Goal: Task Accomplishment & Management: Manage account settings

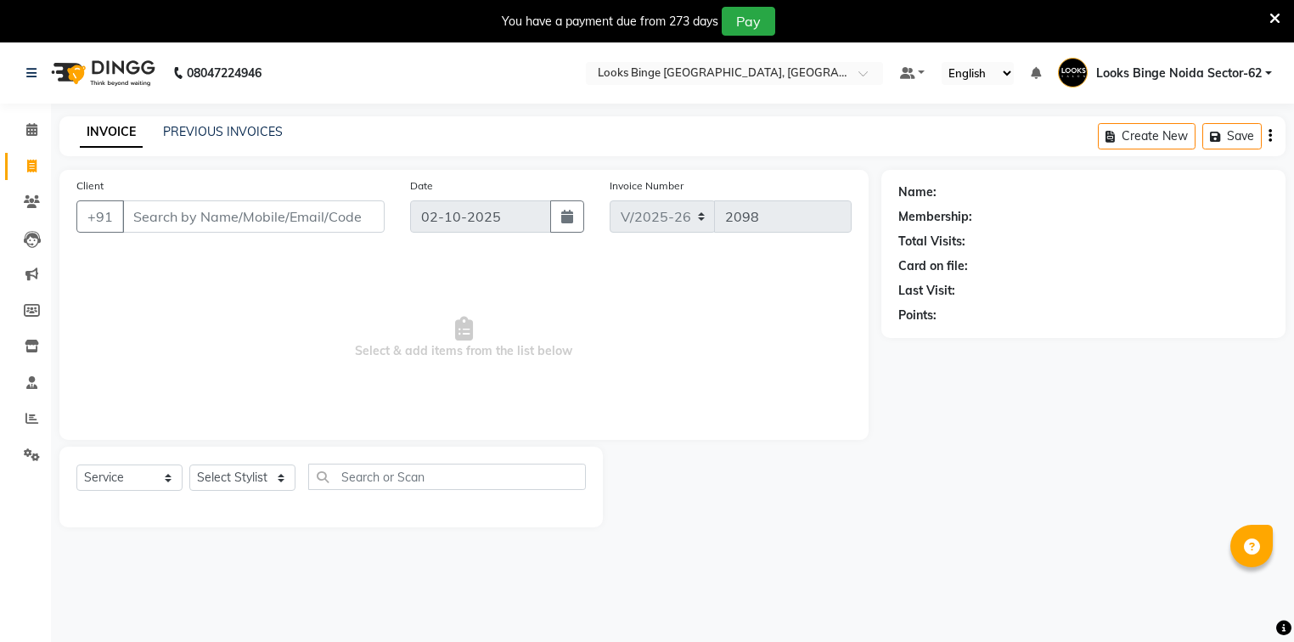
select select "5378"
select select "service"
click at [246, 134] on link "PREVIOUS INVOICES" at bounding box center [223, 131] width 120 height 15
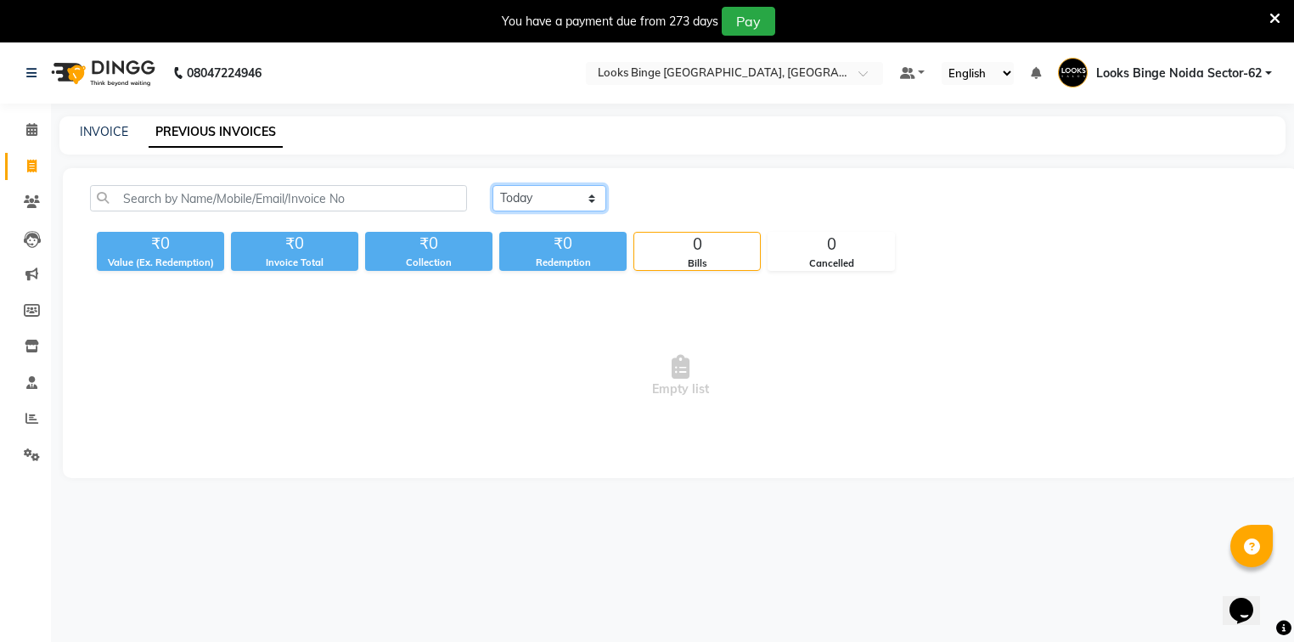
click at [513, 192] on select "[DATE] [DATE] Custom Range" at bounding box center [549, 198] width 114 height 26
click at [492, 185] on select "[DATE] [DATE] Custom Range" at bounding box center [549, 198] width 114 height 26
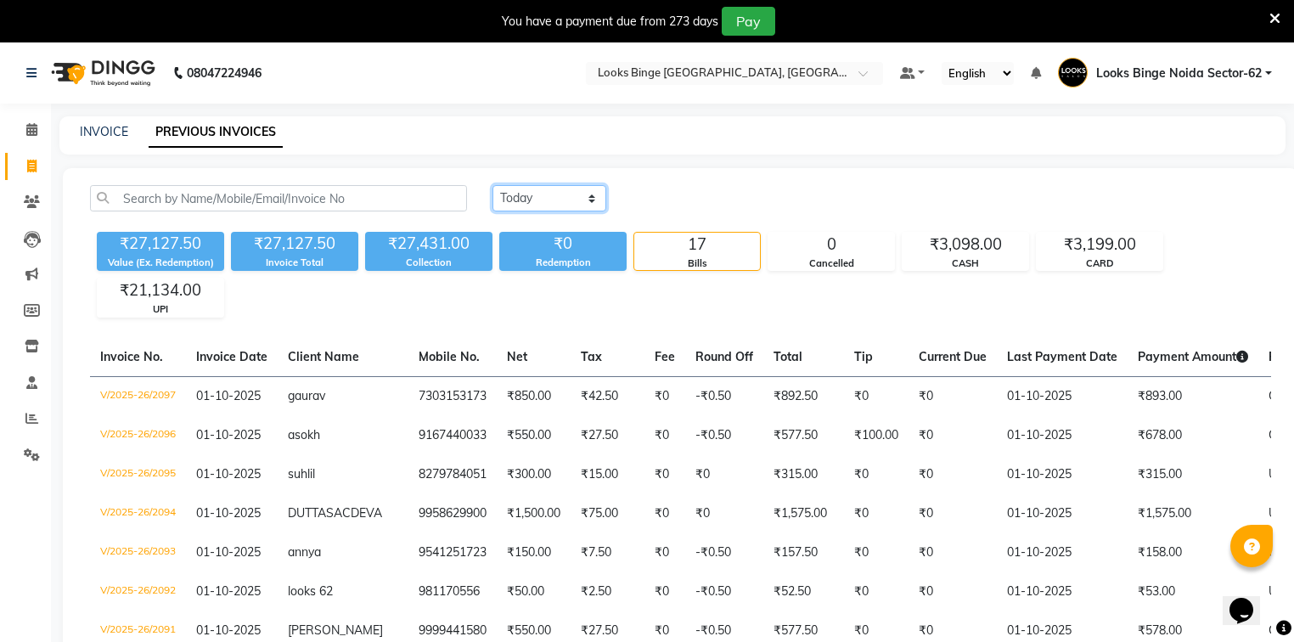
click at [549, 190] on select "[DATE] [DATE] Custom Range" at bounding box center [549, 198] width 114 height 26
select select "range"
click at [492, 185] on select "[DATE] [DATE] Custom Range" at bounding box center [549, 198] width 114 height 26
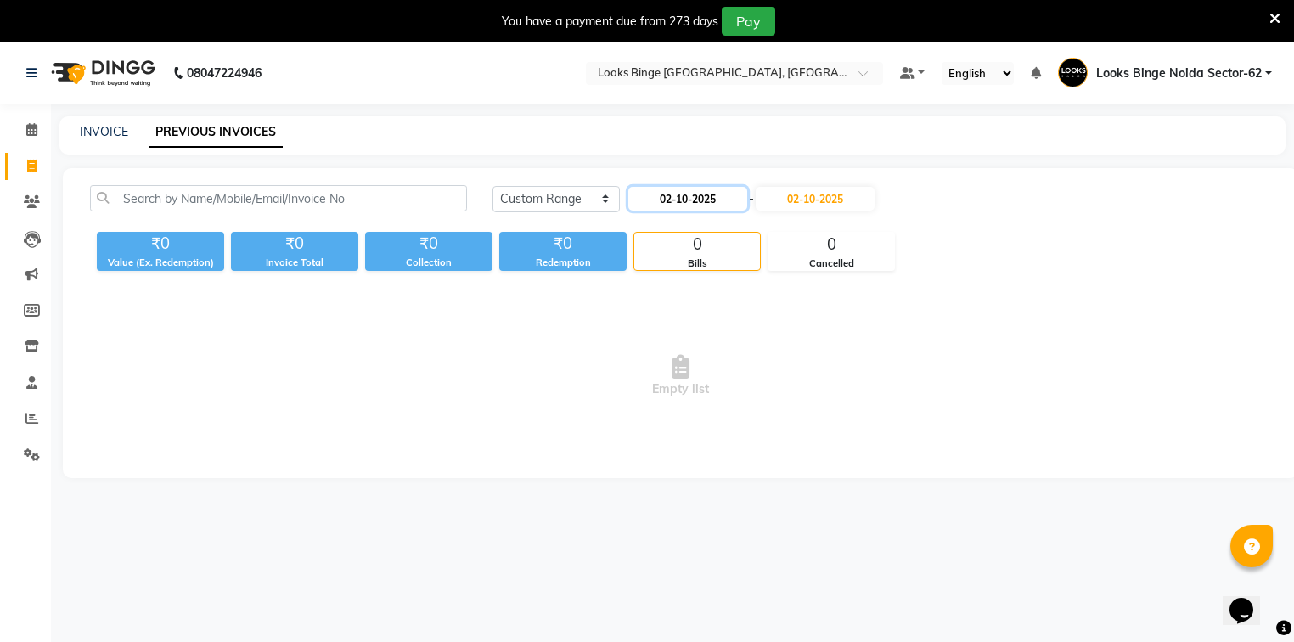
click at [670, 201] on input "02-10-2025" at bounding box center [687, 199] width 119 height 24
select select "10"
select select "2025"
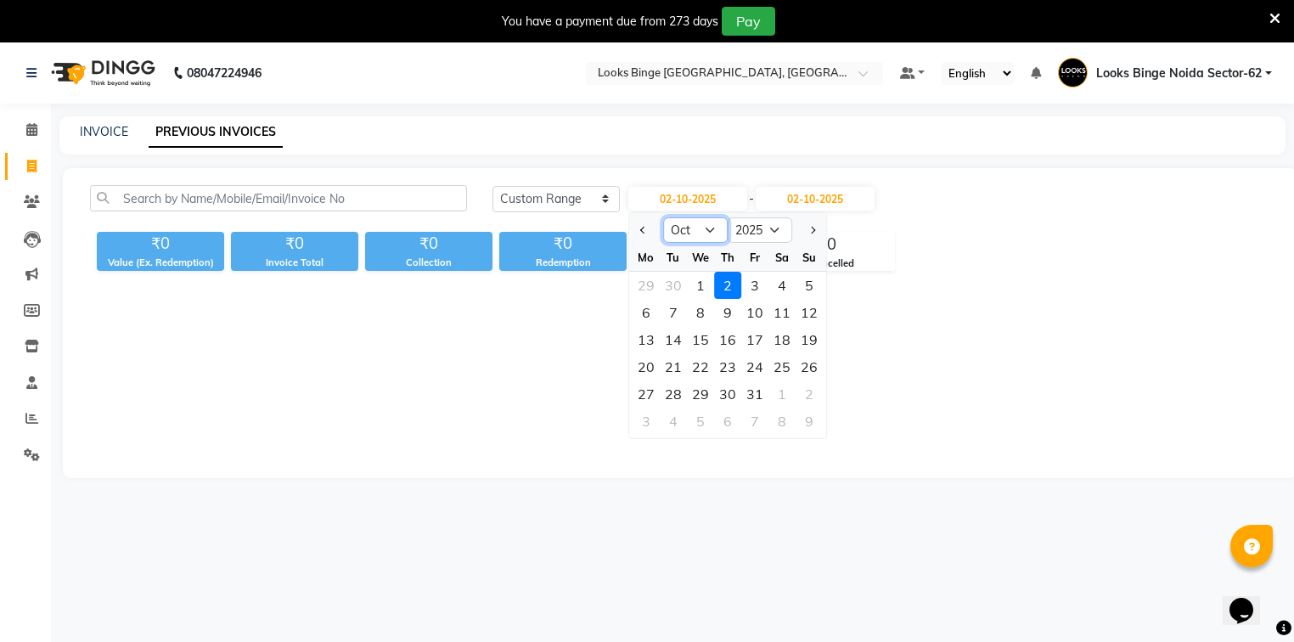
click at [689, 233] on select "Jan Feb Mar Apr May Jun [DATE] Aug Sep Oct Nov Dec" at bounding box center [695, 229] width 65 height 25
select select "9"
click at [663, 217] on select "Jan Feb Mar Apr May Jun [DATE] Aug Sep Oct Nov Dec" at bounding box center [695, 229] width 65 height 25
click at [670, 390] on div "30" at bounding box center [673, 393] width 27 height 27
type input "[DATE]"
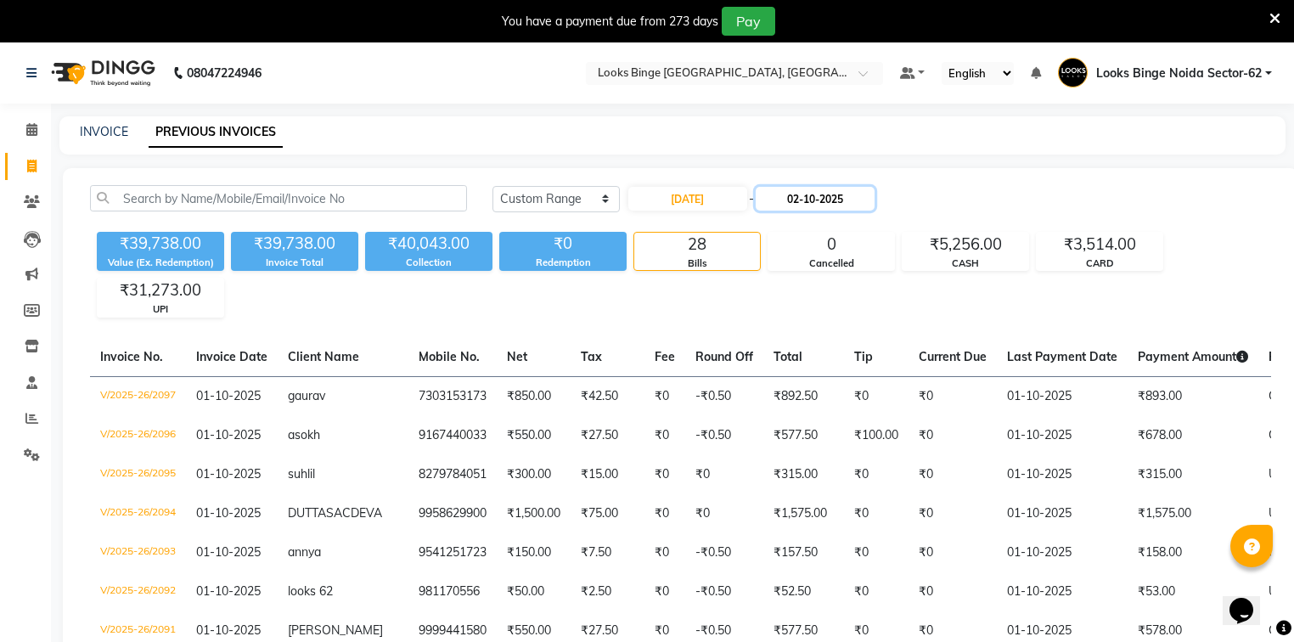
click at [795, 199] on input "02-10-2025" at bounding box center [815, 199] width 119 height 24
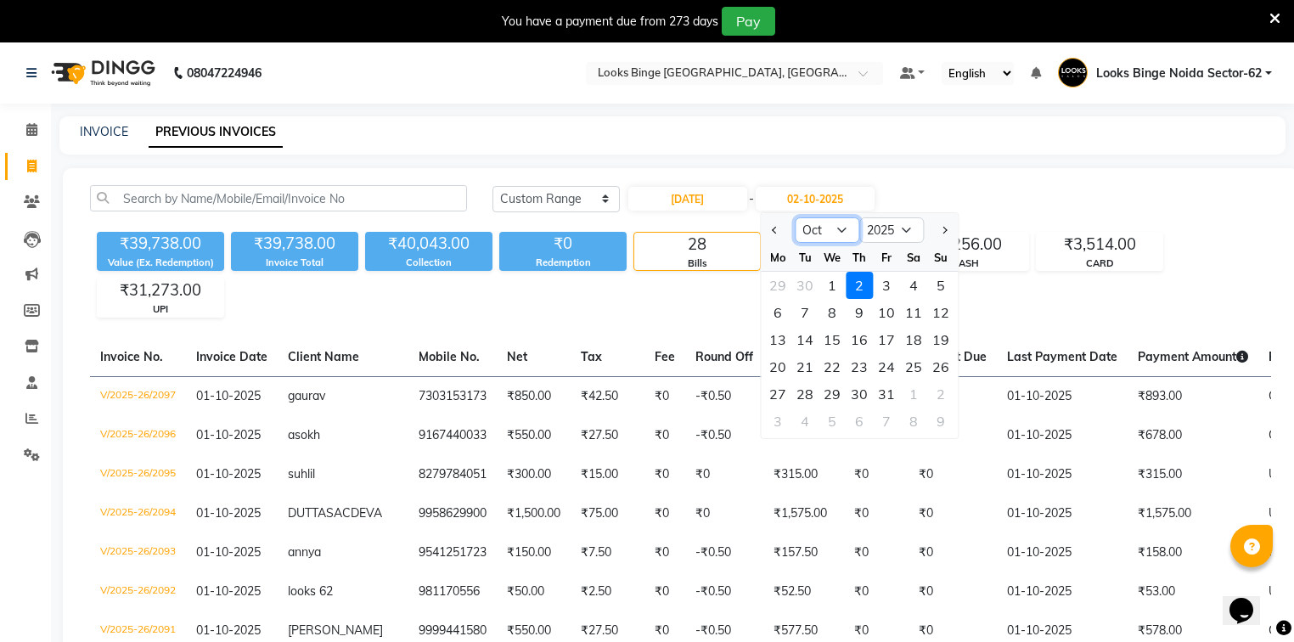
click at [819, 233] on select "Sep Oct Nov Dec" at bounding box center [827, 229] width 65 height 25
select select "9"
click at [795, 217] on select "Sep Oct Nov Dec" at bounding box center [827, 229] width 65 height 25
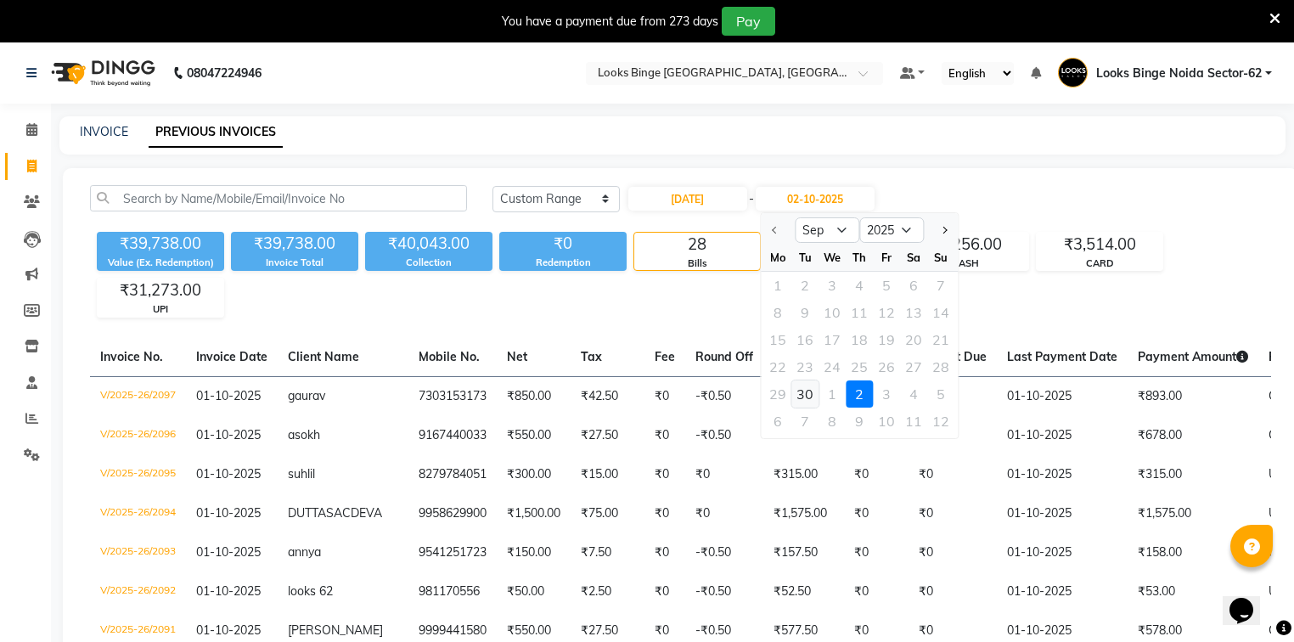
click at [807, 390] on div "30" at bounding box center [804, 393] width 27 height 27
type input "[DATE]"
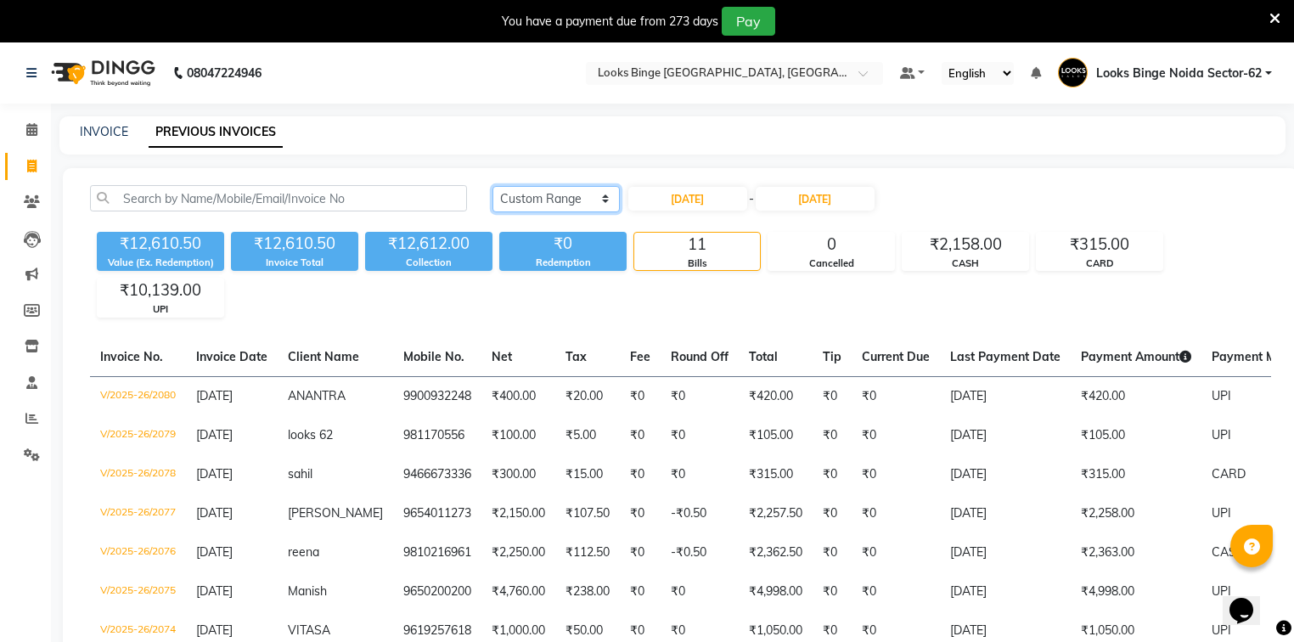
click at [524, 199] on select "[DATE] [DATE] Custom Range" at bounding box center [555, 199] width 127 height 26
select select "[DATE]"
click at [492, 186] on select "[DATE] [DATE] Custom Range" at bounding box center [555, 199] width 127 height 26
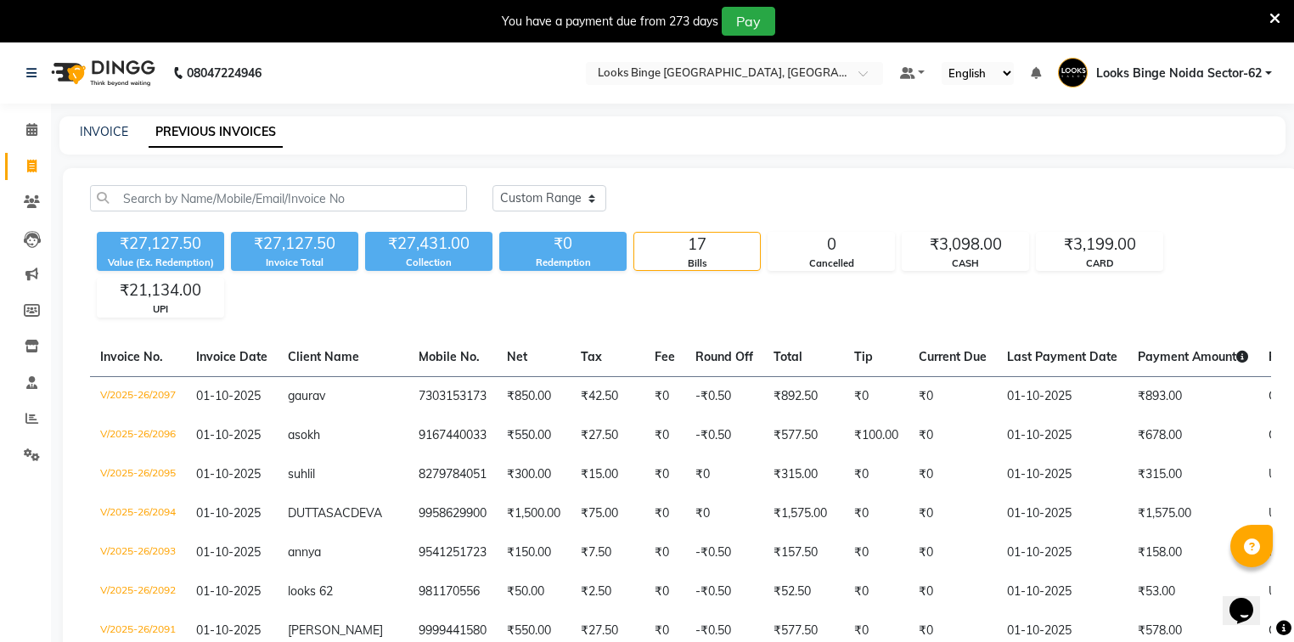
click at [207, 250] on div "₹27,127.50" at bounding box center [160, 244] width 127 height 24
click at [33, 132] on icon at bounding box center [31, 129] width 11 height 13
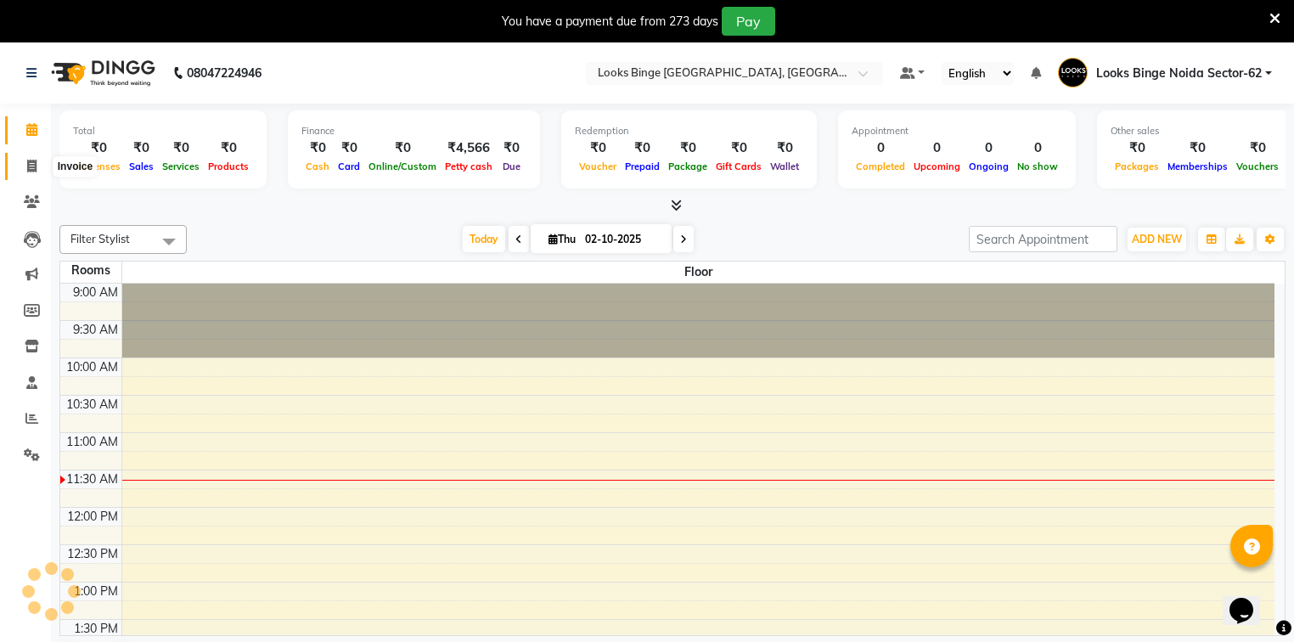
click at [29, 161] on icon at bounding box center [31, 166] width 9 height 13
select select "service"
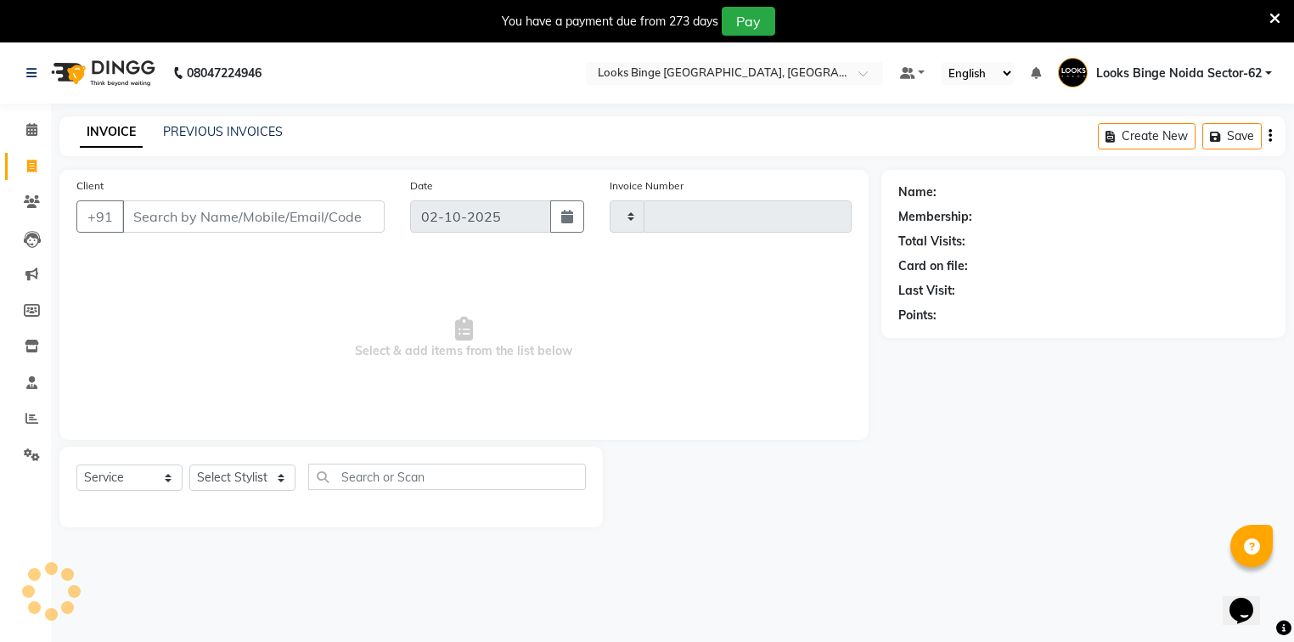
type input "2098"
select select "5378"
click at [186, 135] on link "PREVIOUS INVOICES" at bounding box center [223, 131] width 120 height 15
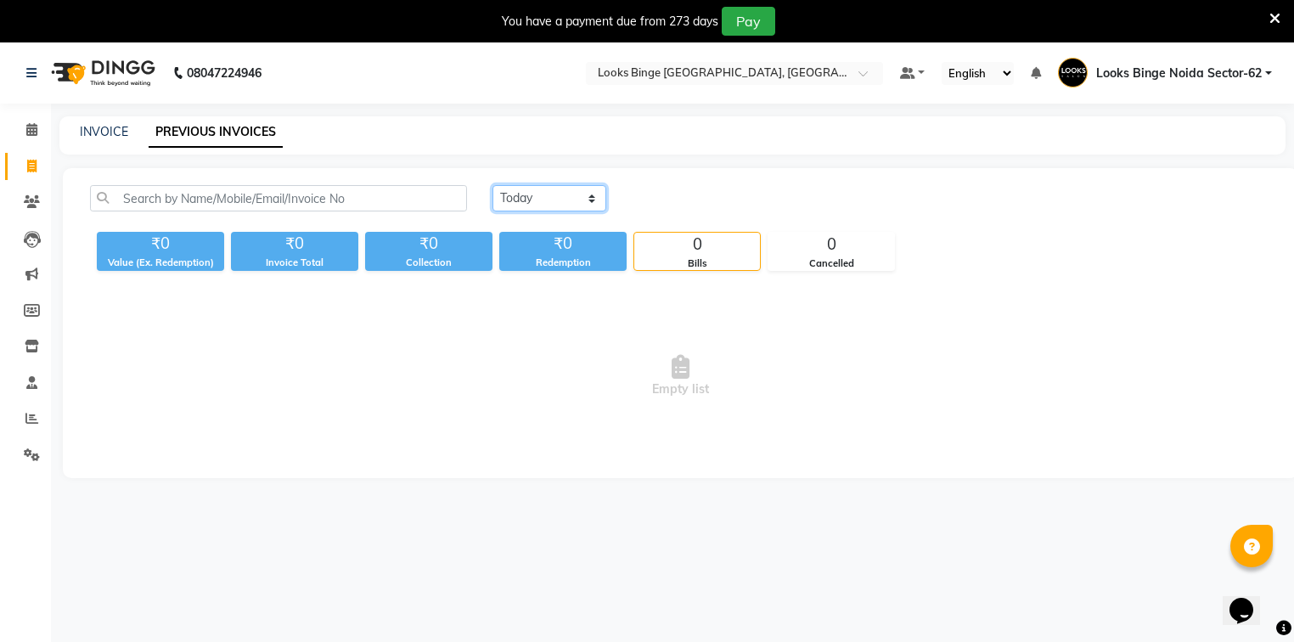
click at [559, 202] on select "[DATE] [DATE] Custom Range" at bounding box center [549, 198] width 114 height 26
select select "[DATE]"
click at [492, 185] on select "[DATE] [DATE] Custom Range" at bounding box center [549, 198] width 114 height 26
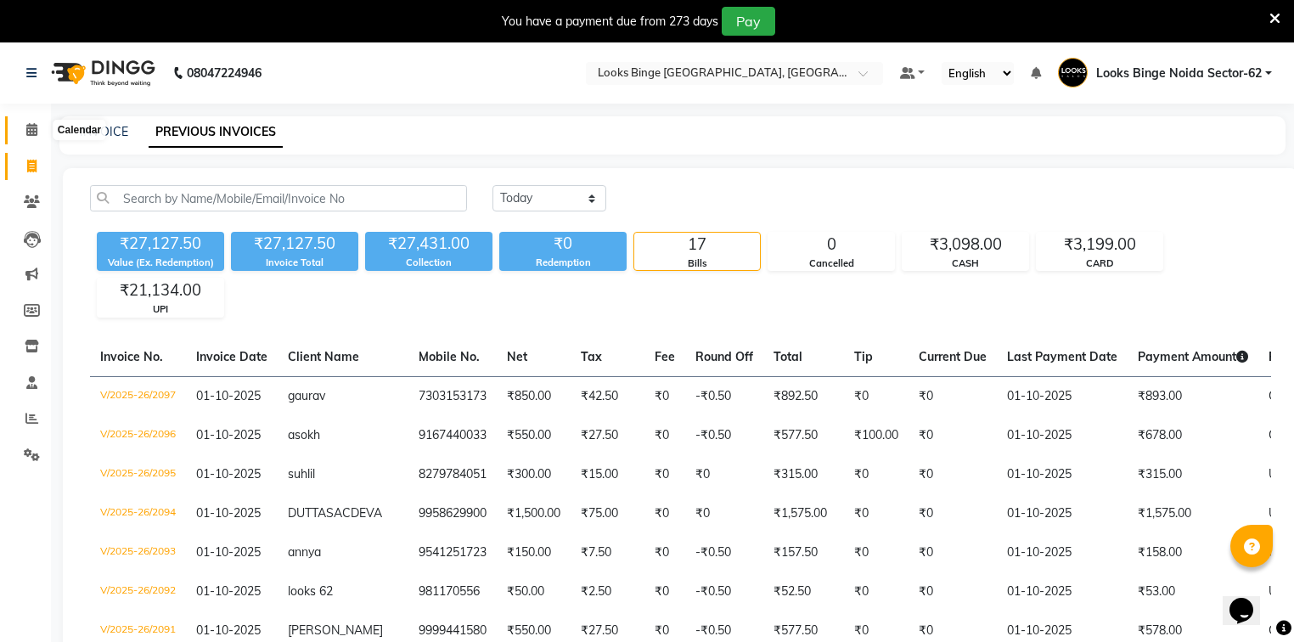
click at [27, 126] on icon at bounding box center [31, 129] width 11 height 13
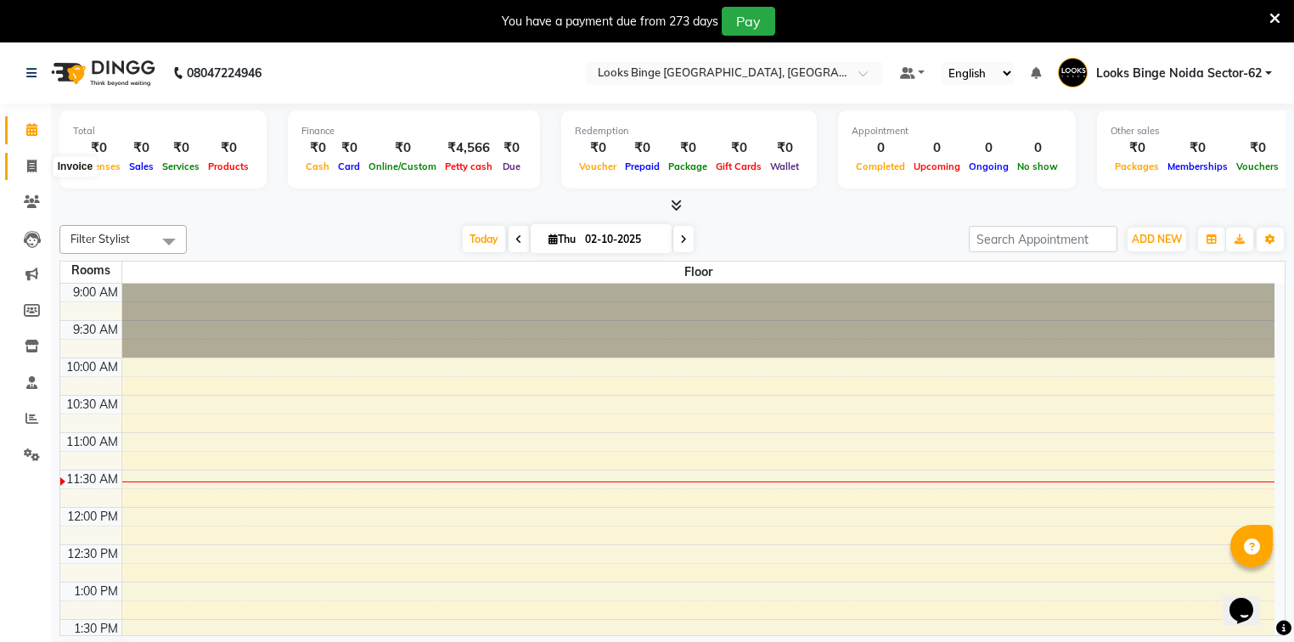
click at [31, 166] on icon at bounding box center [31, 166] width 9 height 13
select select "service"
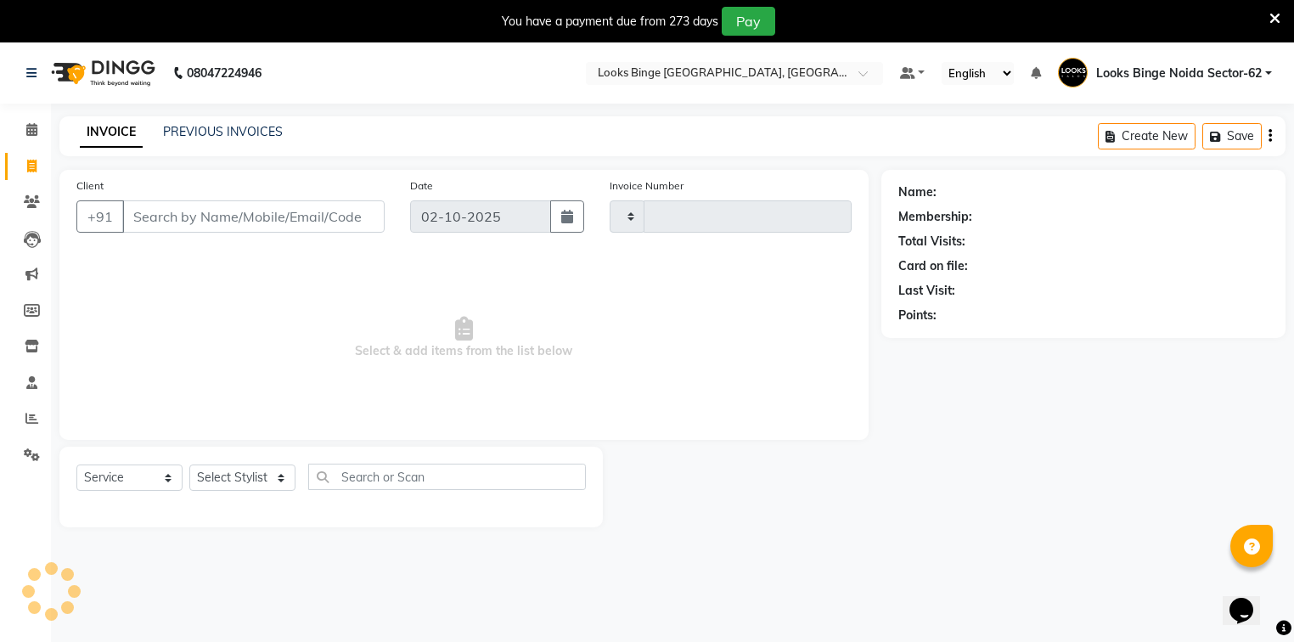
type input "2098"
select select "5378"
click at [28, 129] on icon at bounding box center [31, 129] width 11 height 13
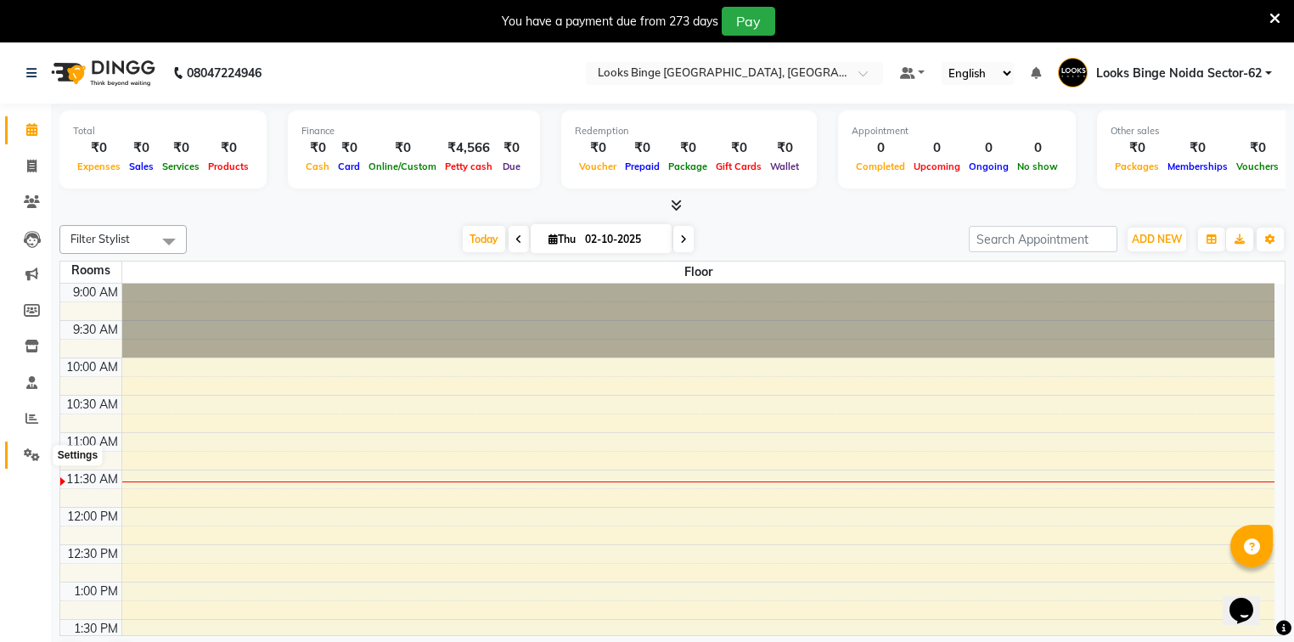
click at [33, 449] on icon at bounding box center [32, 454] width 16 height 13
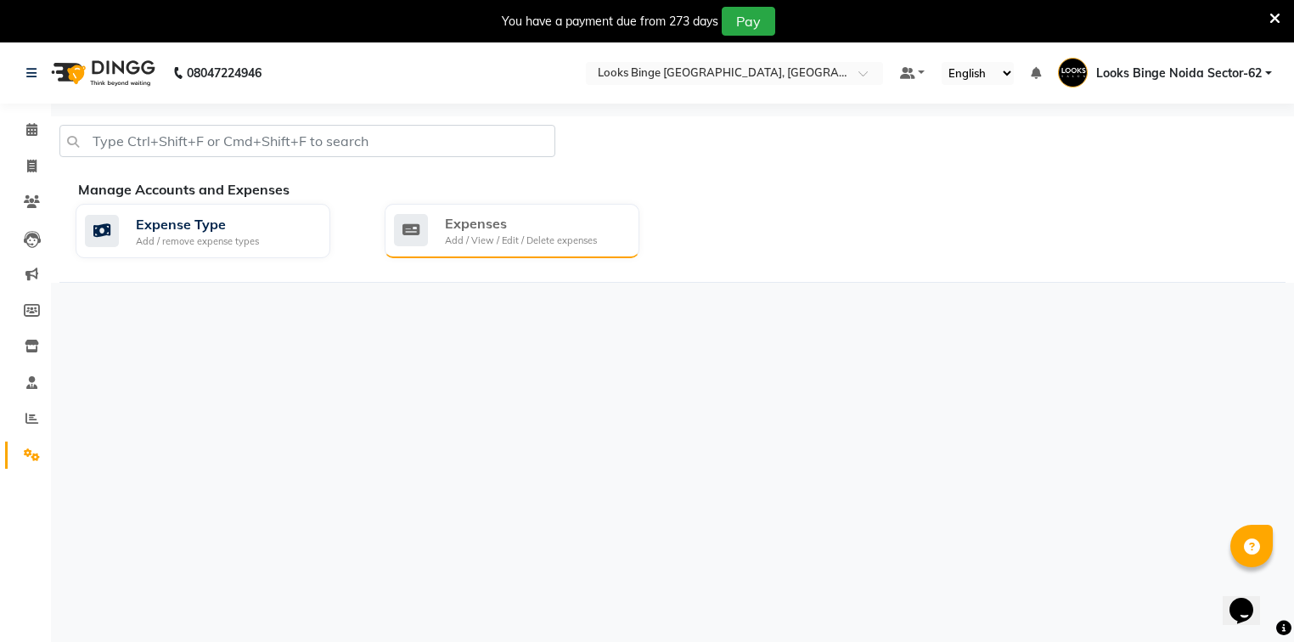
click at [581, 243] on div "Add / View / Edit / Delete expenses" at bounding box center [521, 240] width 152 height 14
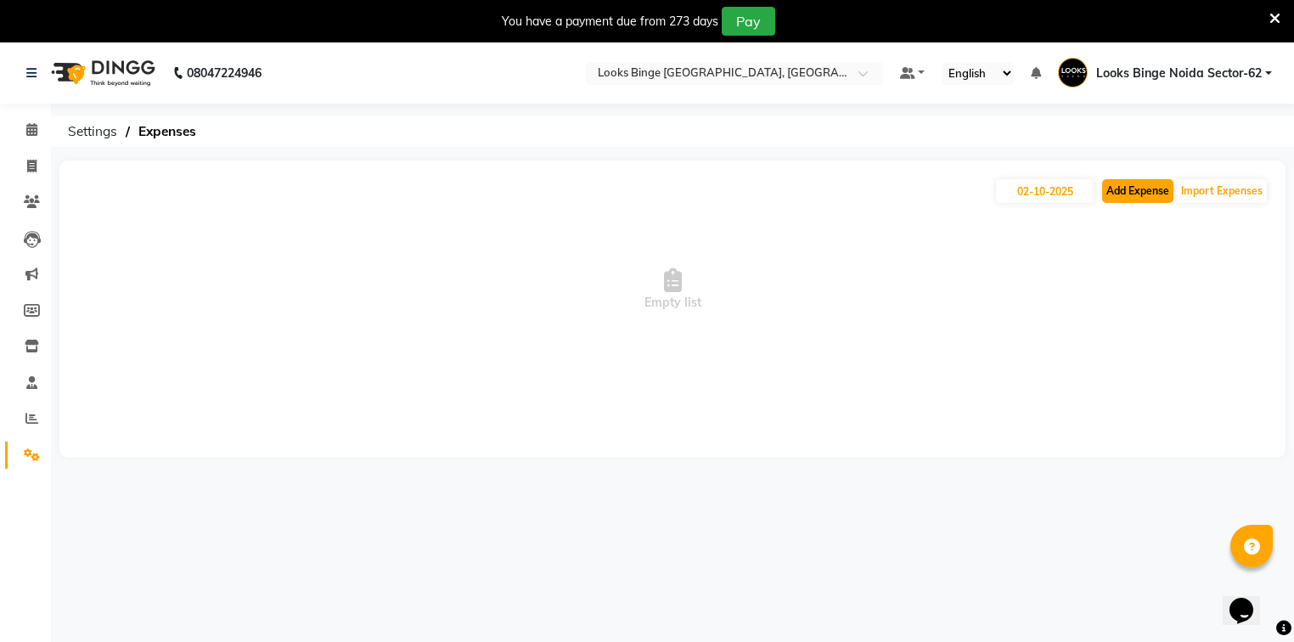
click at [1117, 194] on button "Add Expense" at bounding box center [1137, 191] width 71 height 24
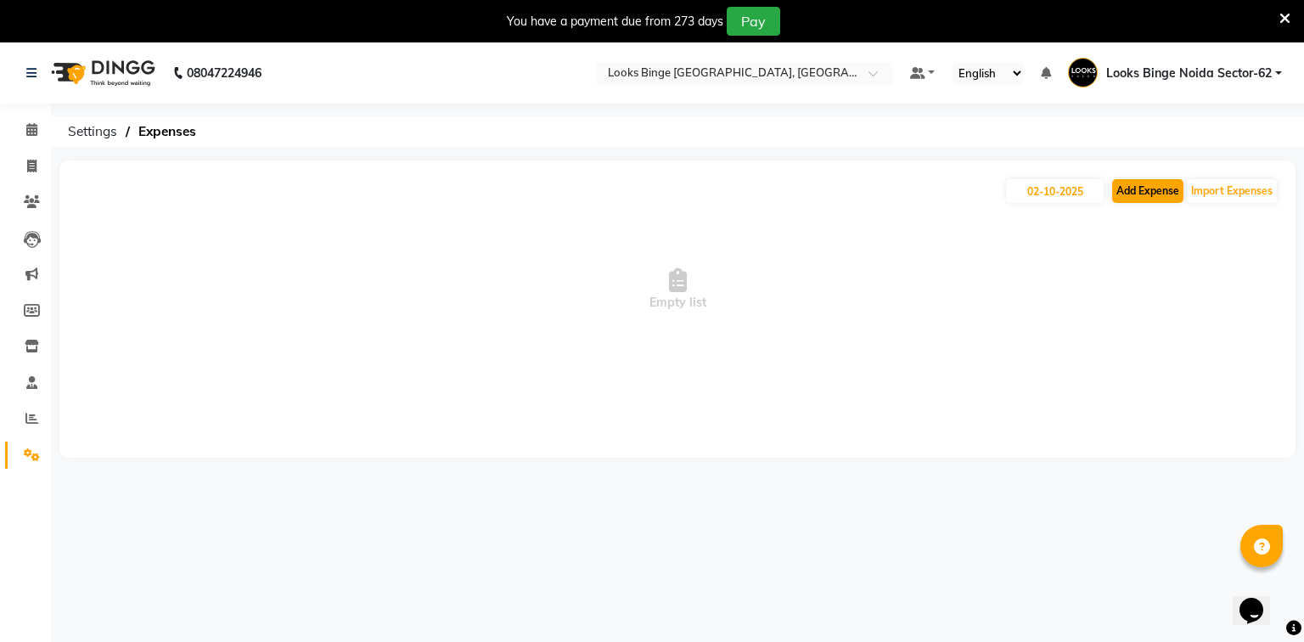
select select "1"
select select "4305"
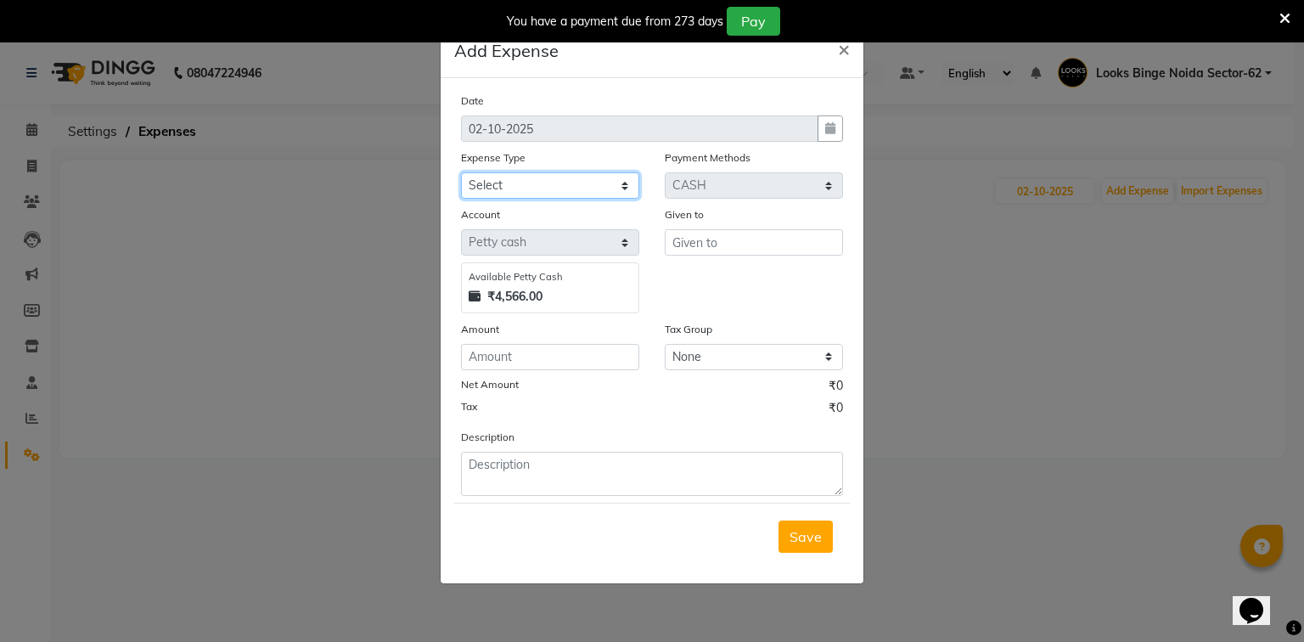
click at [593, 190] on select "Select Accommodation Aesthetics Bank Deposit BLINKIT Cash Handover Client Refun…" at bounding box center [550, 185] width 178 height 26
select select "19731"
click at [461, 174] on select "Select Accommodation Aesthetics Bank Deposit BLINKIT Cash Handover Client Refun…" at bounding box center [550, 185] width 178 height 26
click at [750, 250] on input "text" at bounding box center [754, 242] width 178 height 26
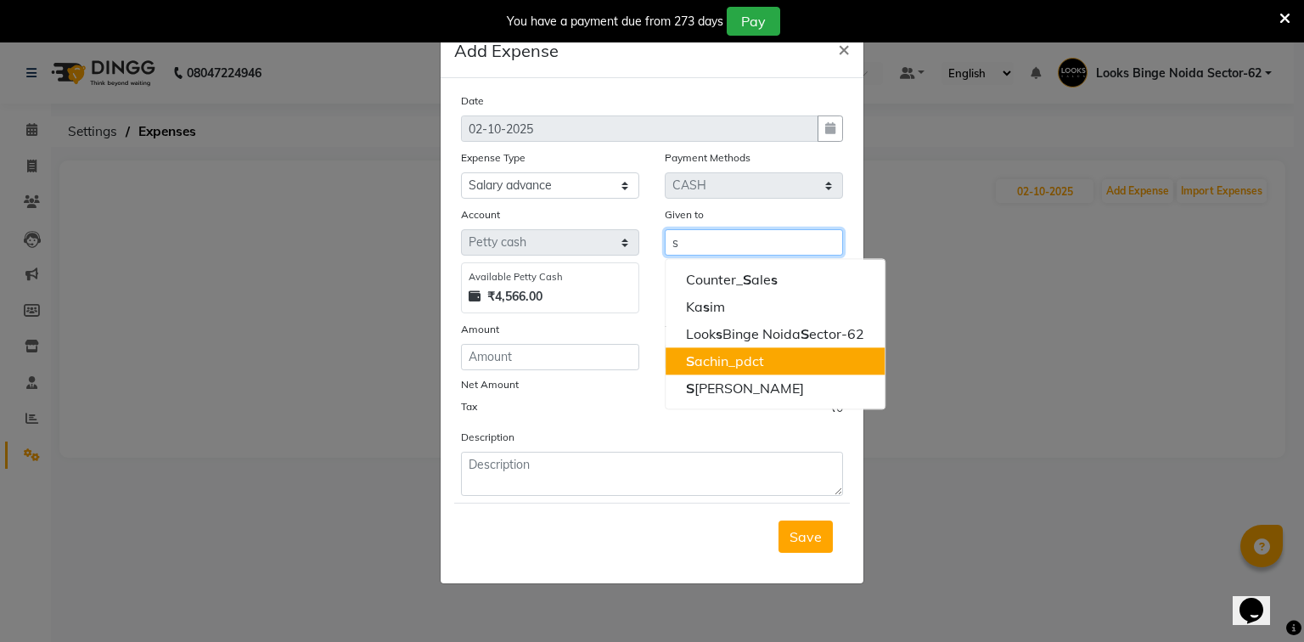
click at [730, 363] on ngb-highlight "S achin_pdct" at bounding box center [725, 360] width 78 height 17
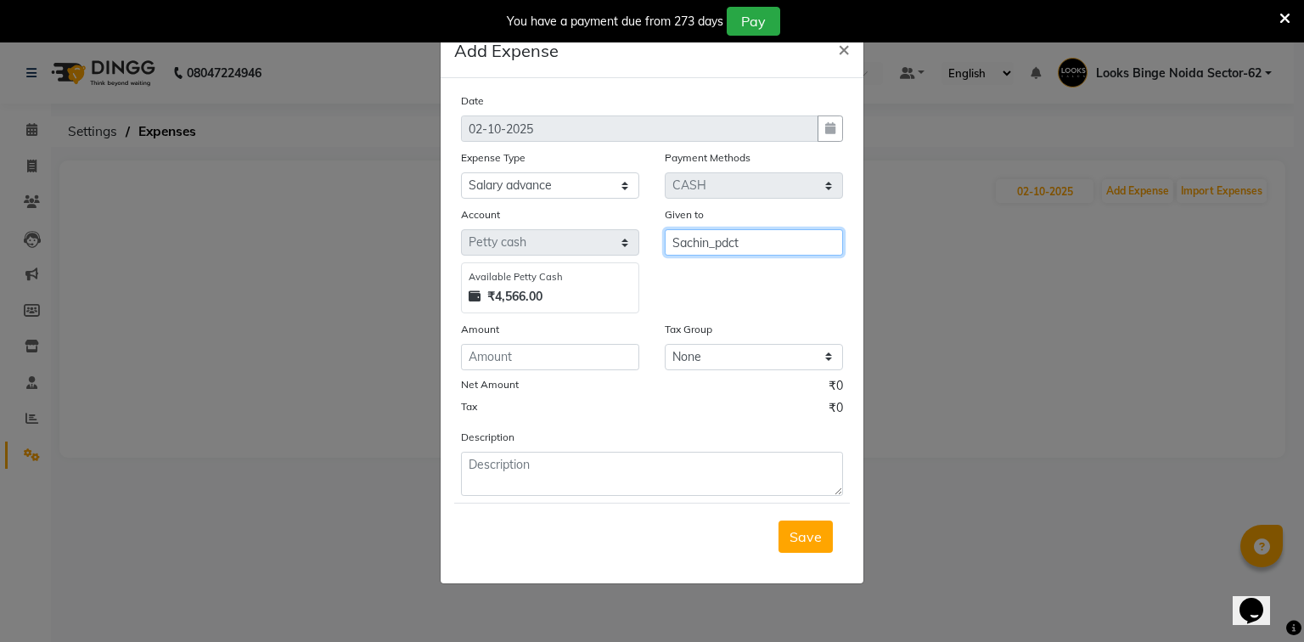
type input "Sachin_pdct"
click at [544, 370] on input "number" at bounding box center [550, 357] width 178 height 26
type input "500"
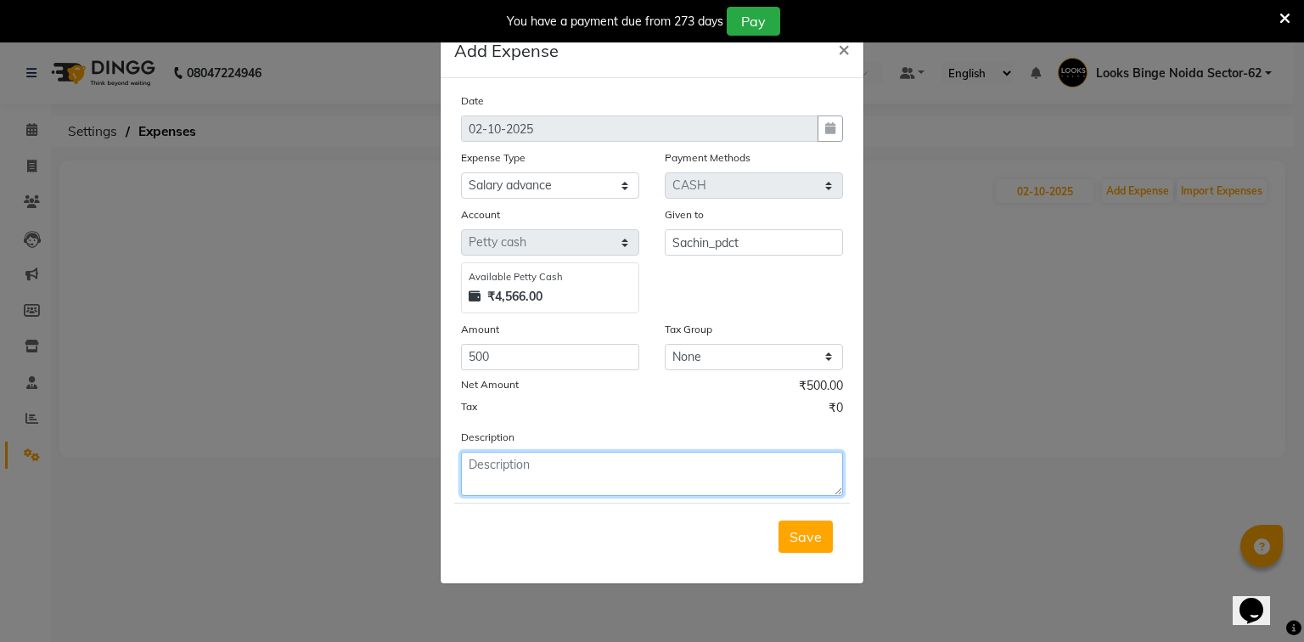
click at [485, 464] on textarea at bounding box center [652, 474] width 382 height 44
type textarea "a"
type textarea "salary advance 500 sachin"
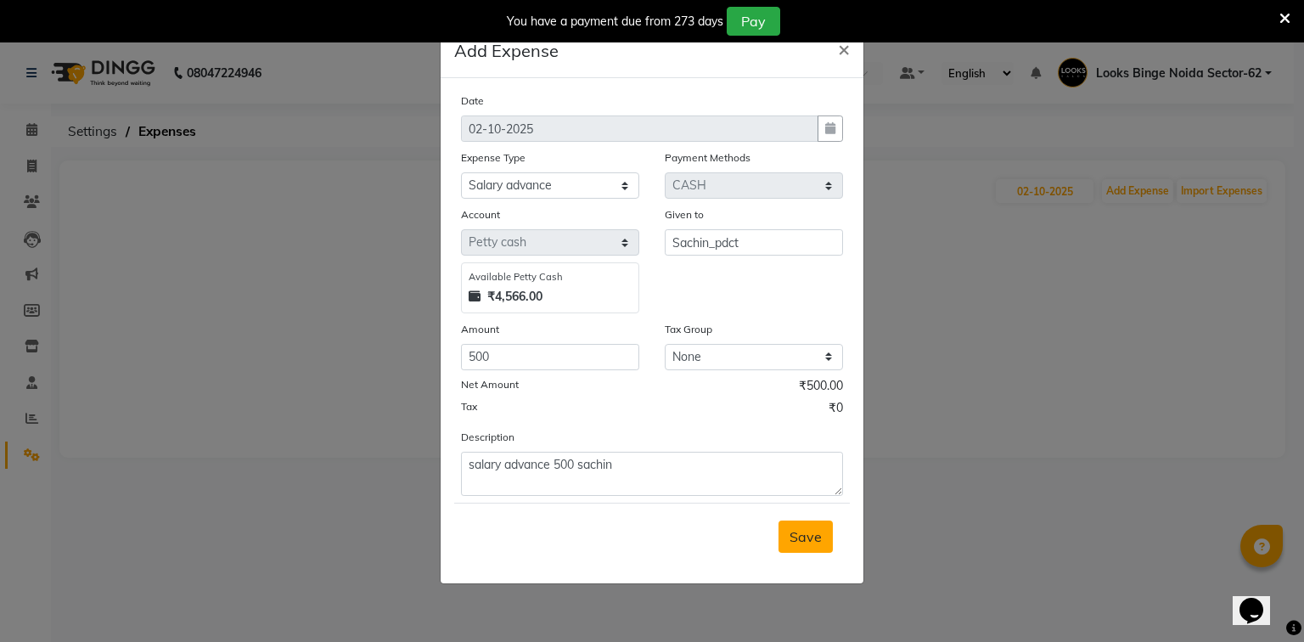
click at [805, 541] on span "Save" at bounding box center [806, 536] width 32 height 17
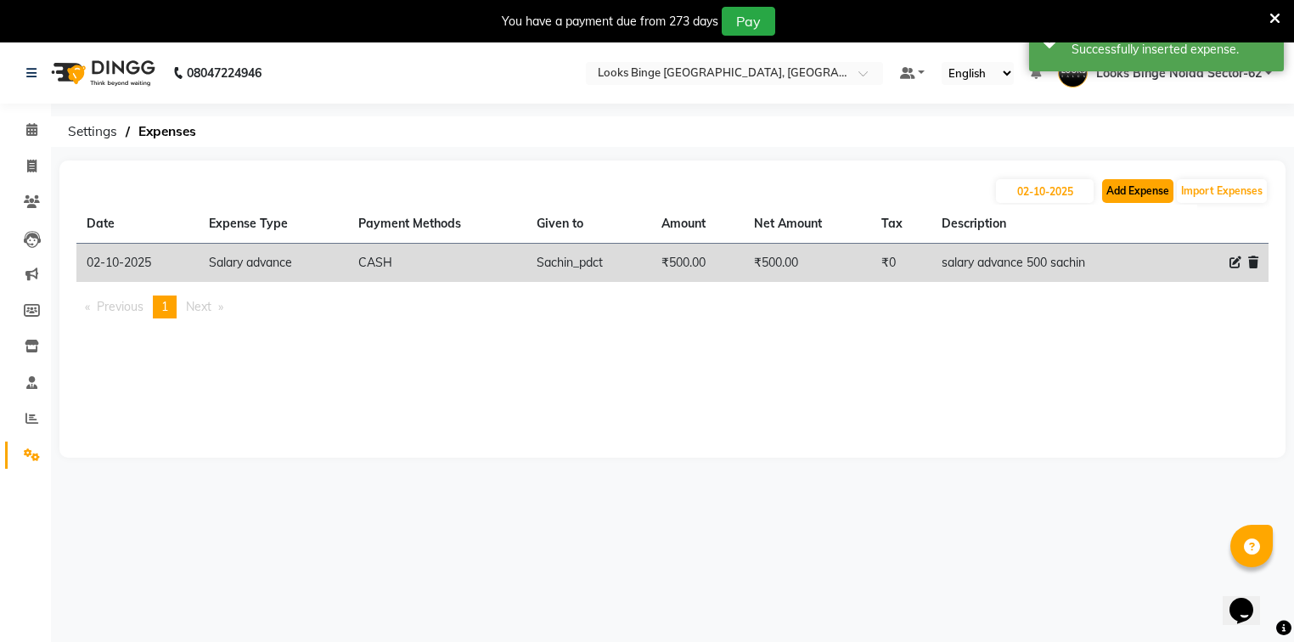
click at [1133, 187] on button "Add Expense" at bounding box center [1137, 191] width 71 height 24
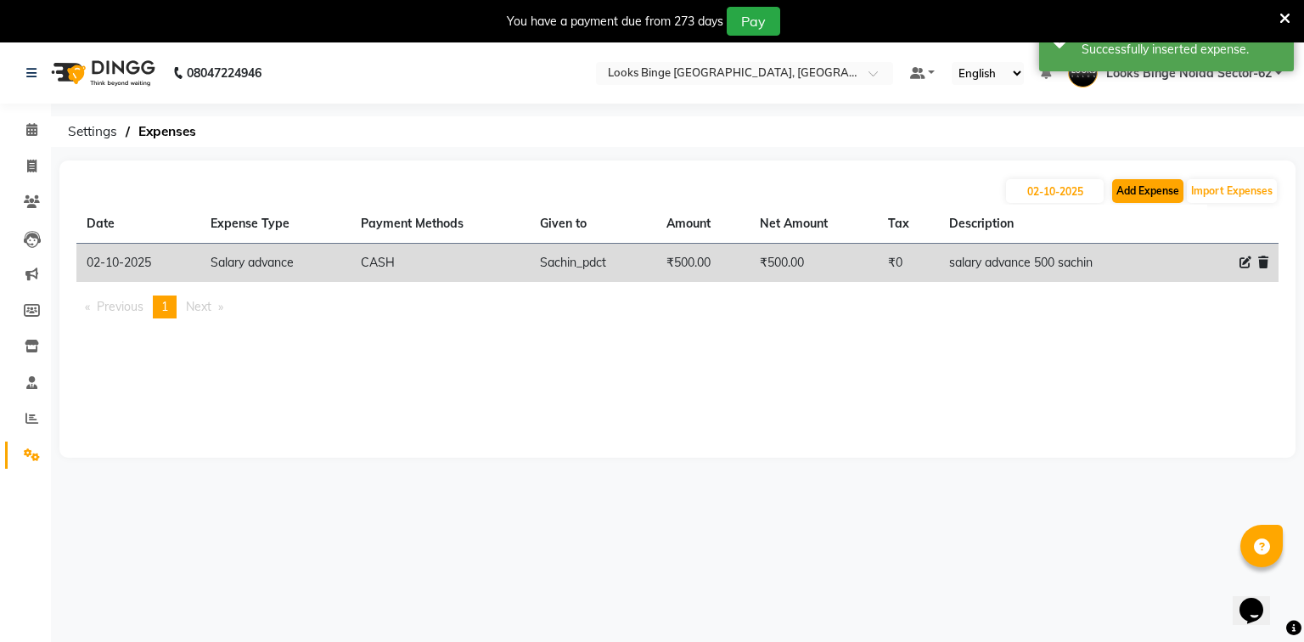
select select "1"
select select "4305"
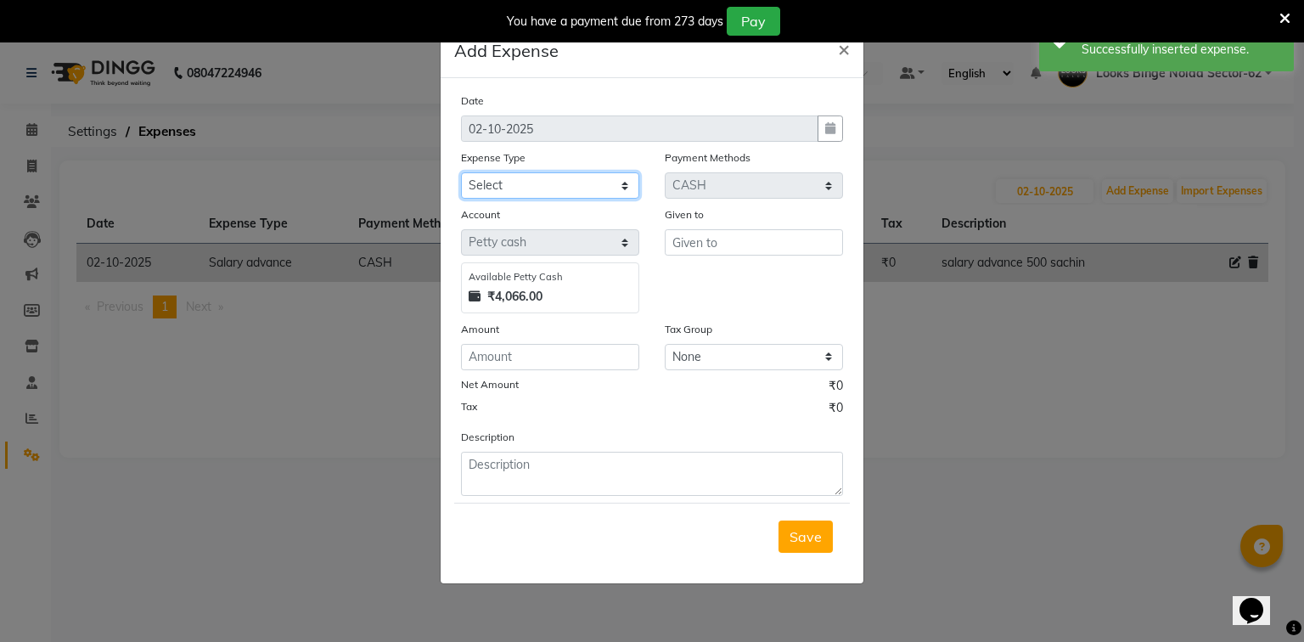
click at [536, 190] on select "Select Accommodation Aesthetics Bank Deposit BLINKIT Cash Handover Client Refun…" at bounding box center [550, 185] width 178 height 26
click at [940, 469] on ngb-modal-window "Add Expense × Date [DATE] Expense Type Select Accommodation Aesthetics Bank Dep…" at bounding box center [652, 321] width 1304 height 642
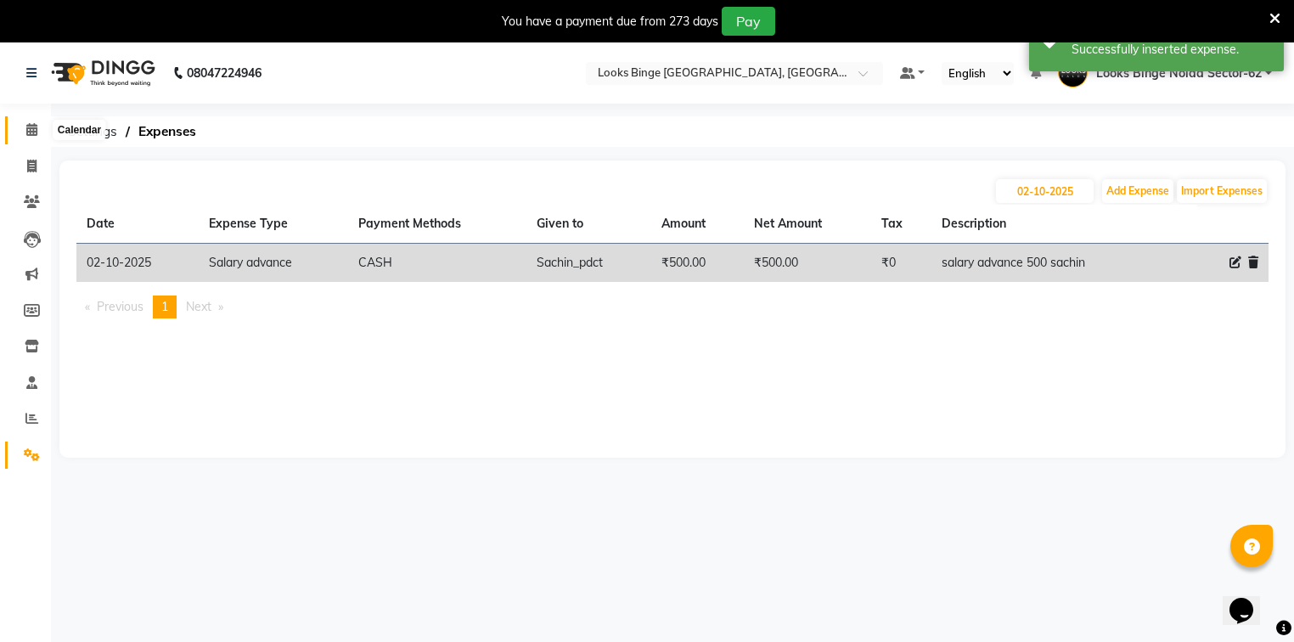
click at [27, 132] on icon at bounding box center [31, 129] width 11 height 13
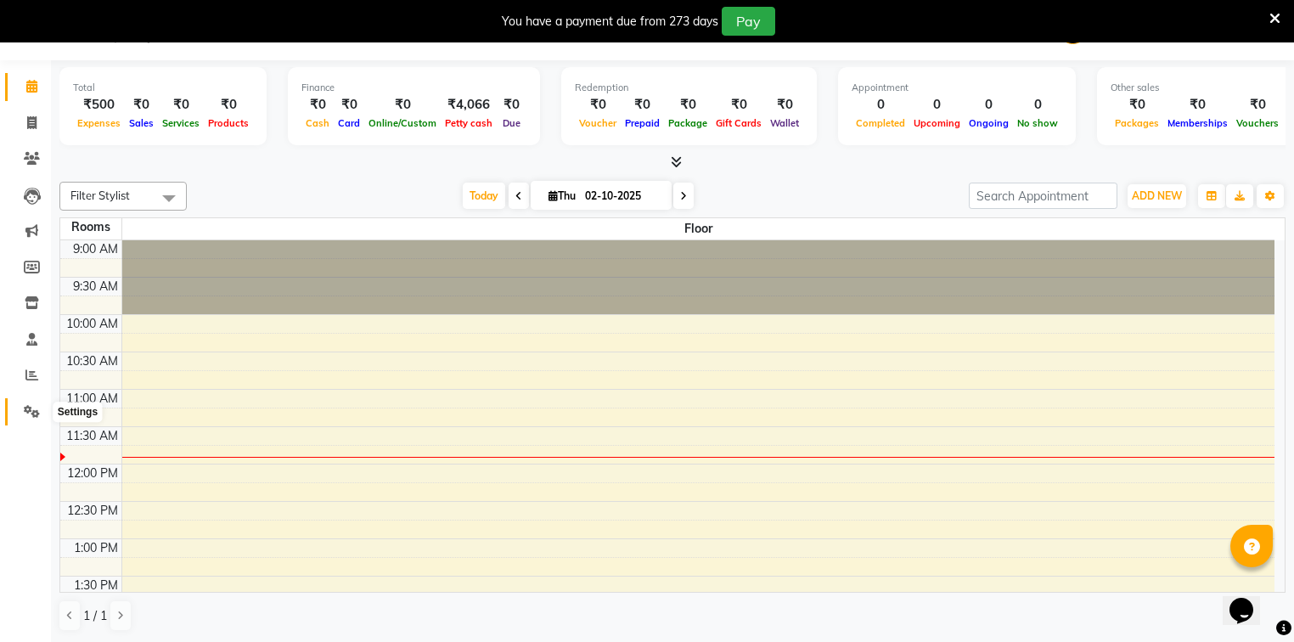
drag, startPoint x: 25, startPoint y: 414, endPoint x: 3, endPoint y: 391, distance: 32.4
click at [24, 413] on icon at bounding box center [32, 411] width 16 height 13
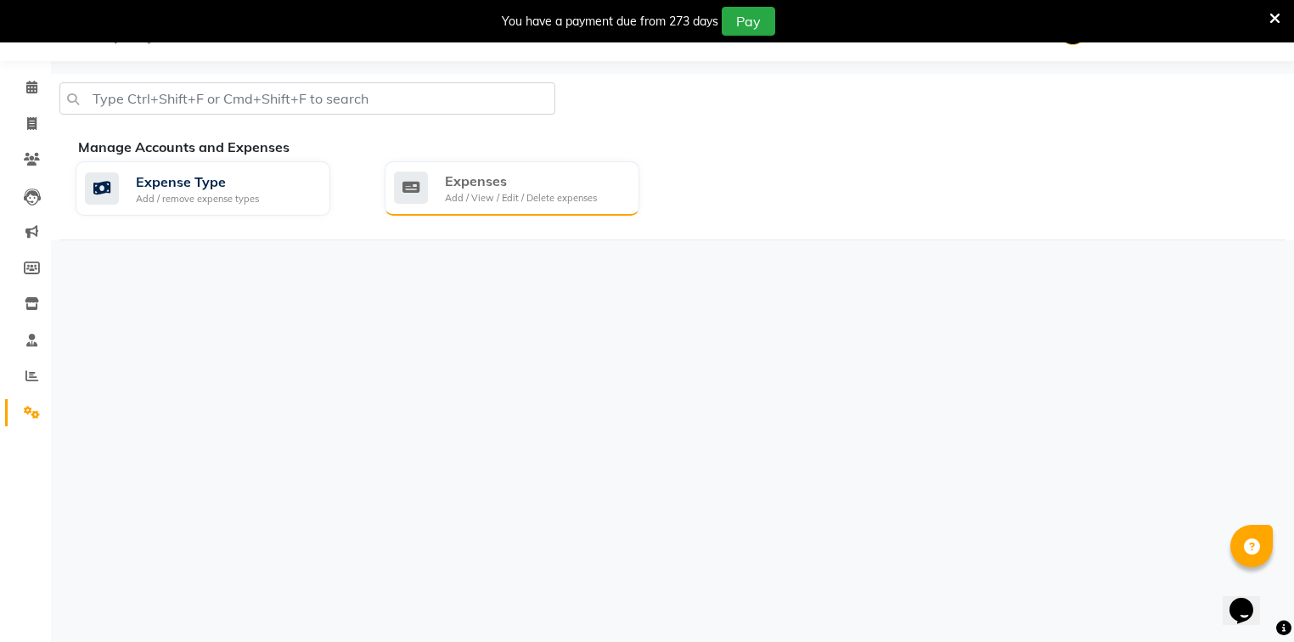
click at [503, 191] on div "Add / View / Edit / Delete expenses" at bounding box center [521, 198] width 152 height 14
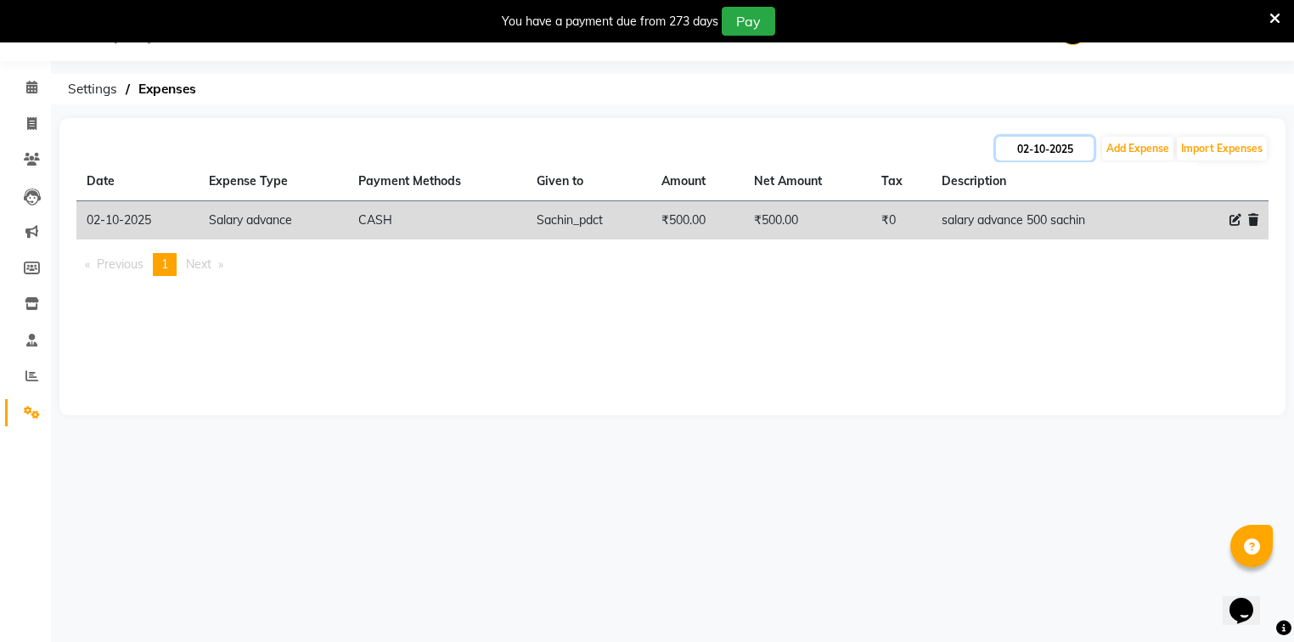
click at [1032, 149] on input "02-10-2025" at bounding box center [1045, 149] width 98 height 24
select select "10"
select select "2025"
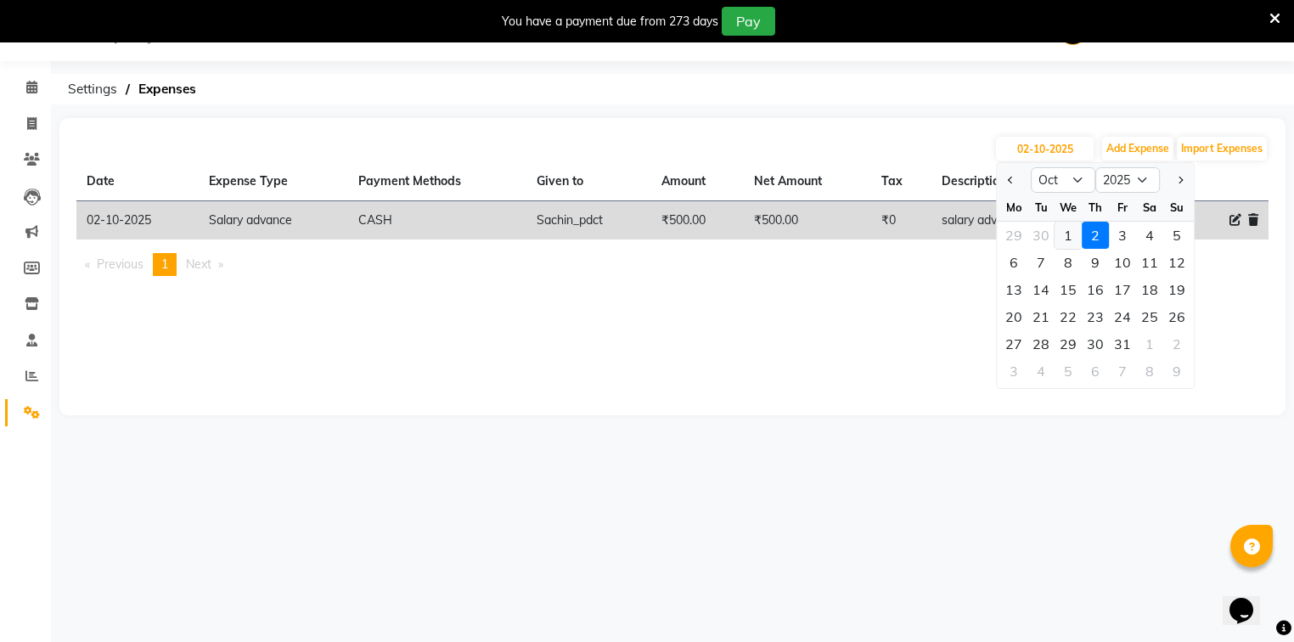
click at [1066, 233] on div "1" at bounding box center [1068, 235] width 27 height 27
type input "01-10-2025"
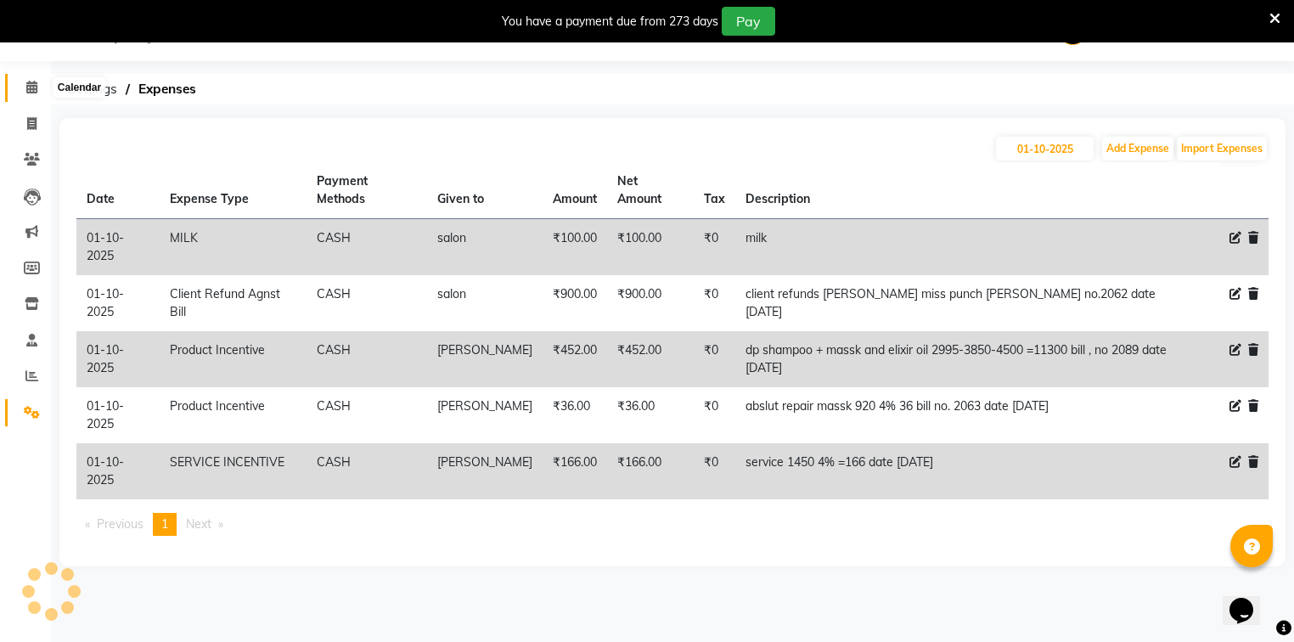
click at [28, 85] on icon at bounding box center [31, 87] width 11 height 13
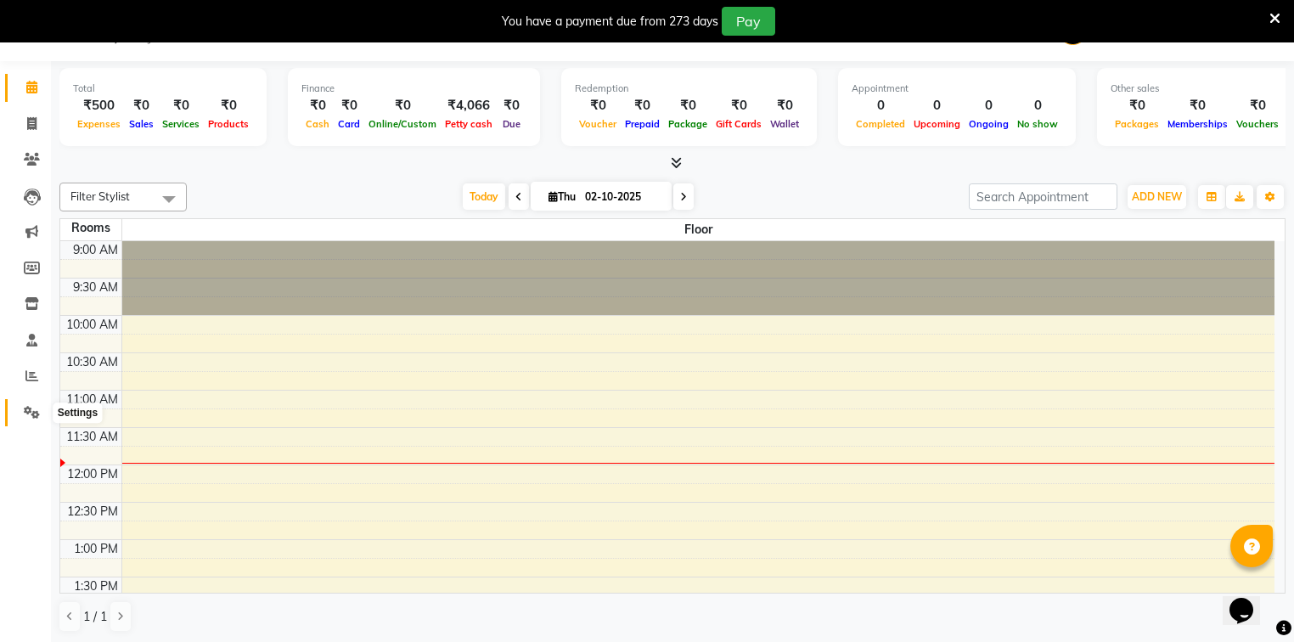
click at [32, 415] on icon at bounding box center [32, 412] width 16 height 13
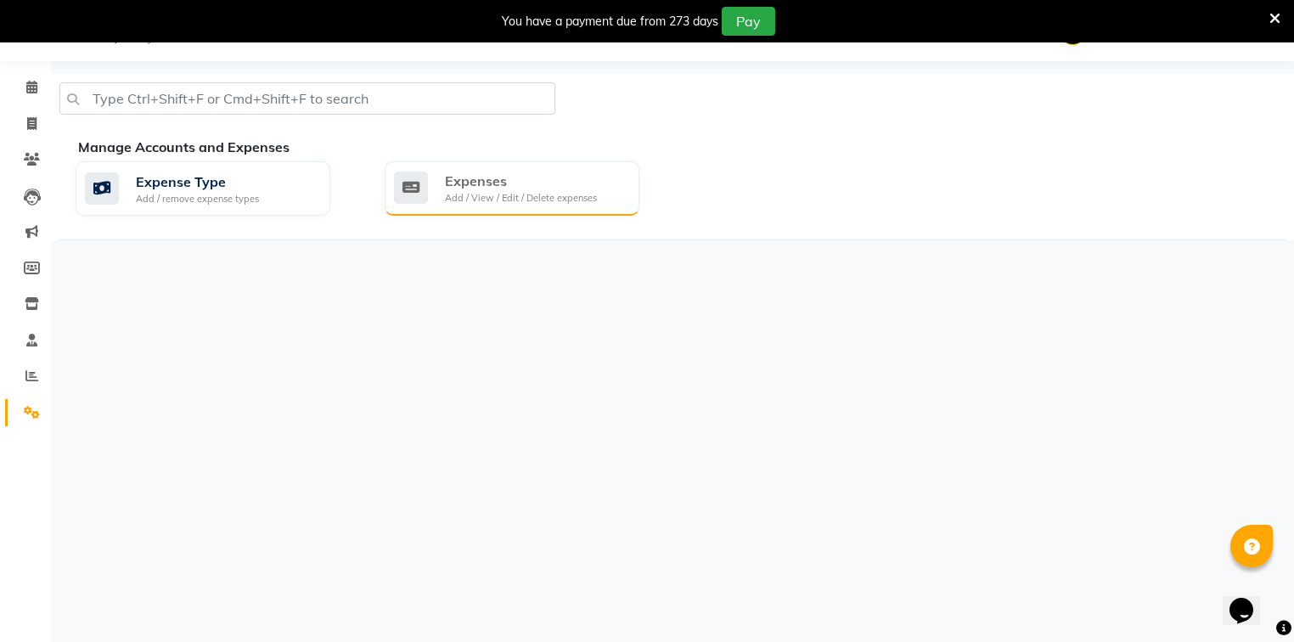
click at [503, 194] on div "Add / View / Edit / Delete expenses" at bounding box center [521, 198] width 152 height 14
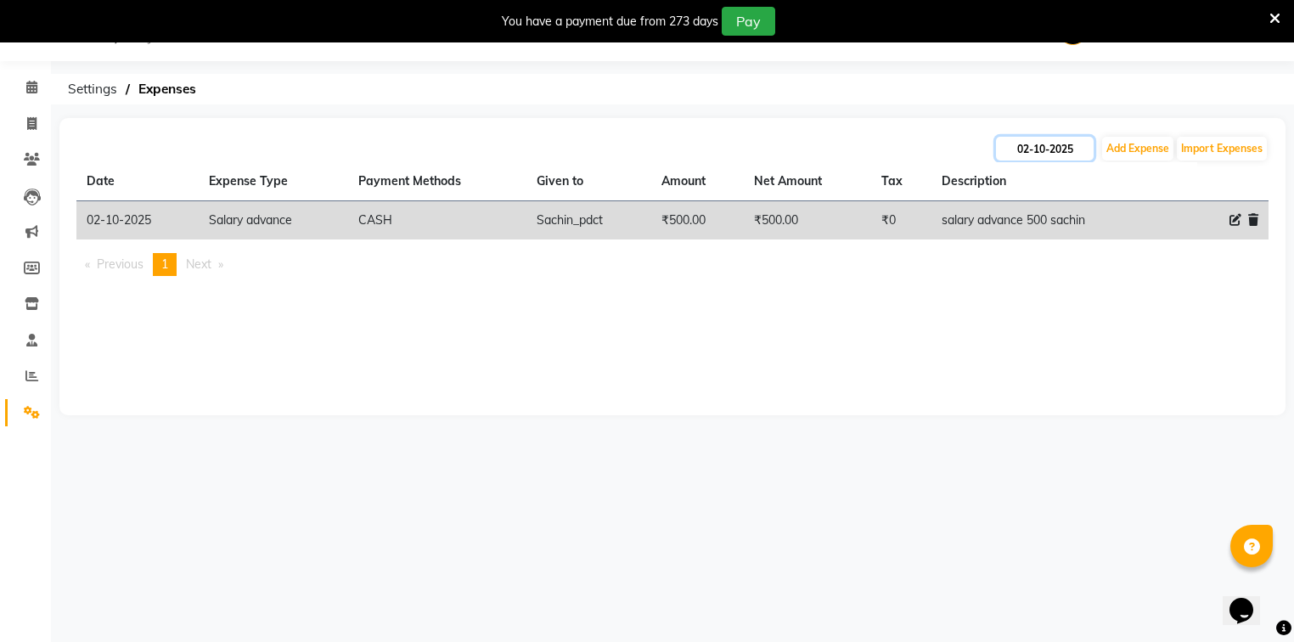
click at [1020, 143] on input "02-10-2025" at bounding box center [1045, 149] width 98 height 24
select select "10"
select select "2025"
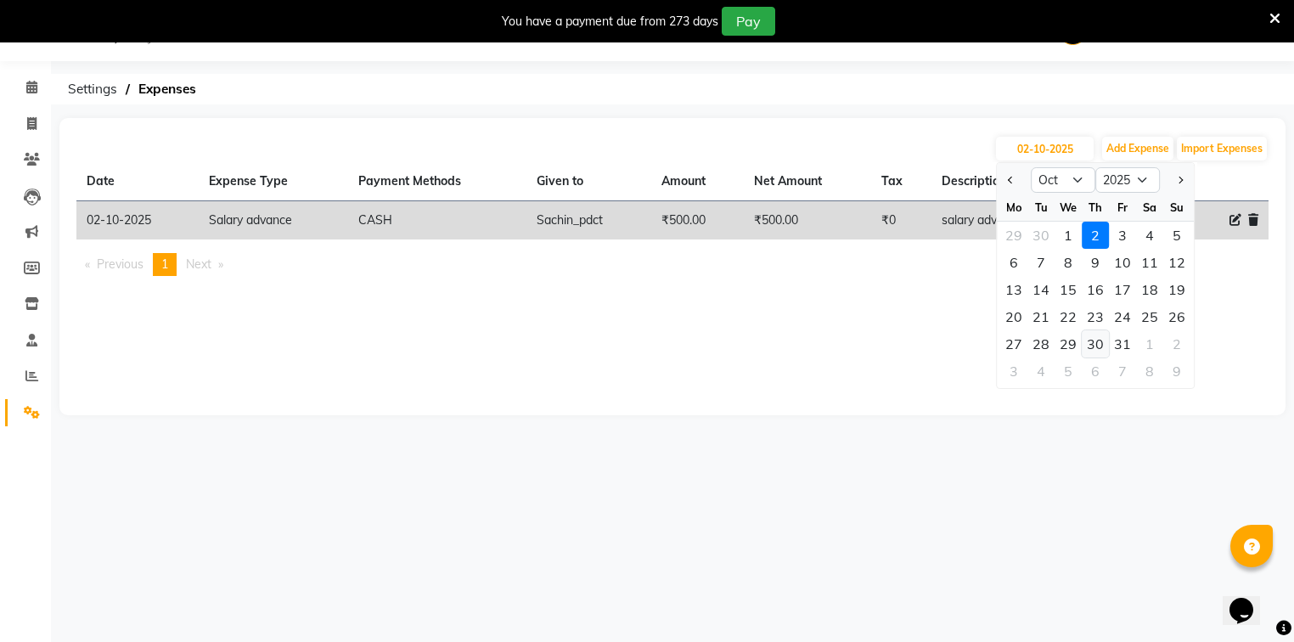
click at [1094, 343] on div "30" at bounding box center [1095, 343] width 27 height 27
type input "[DATE]"
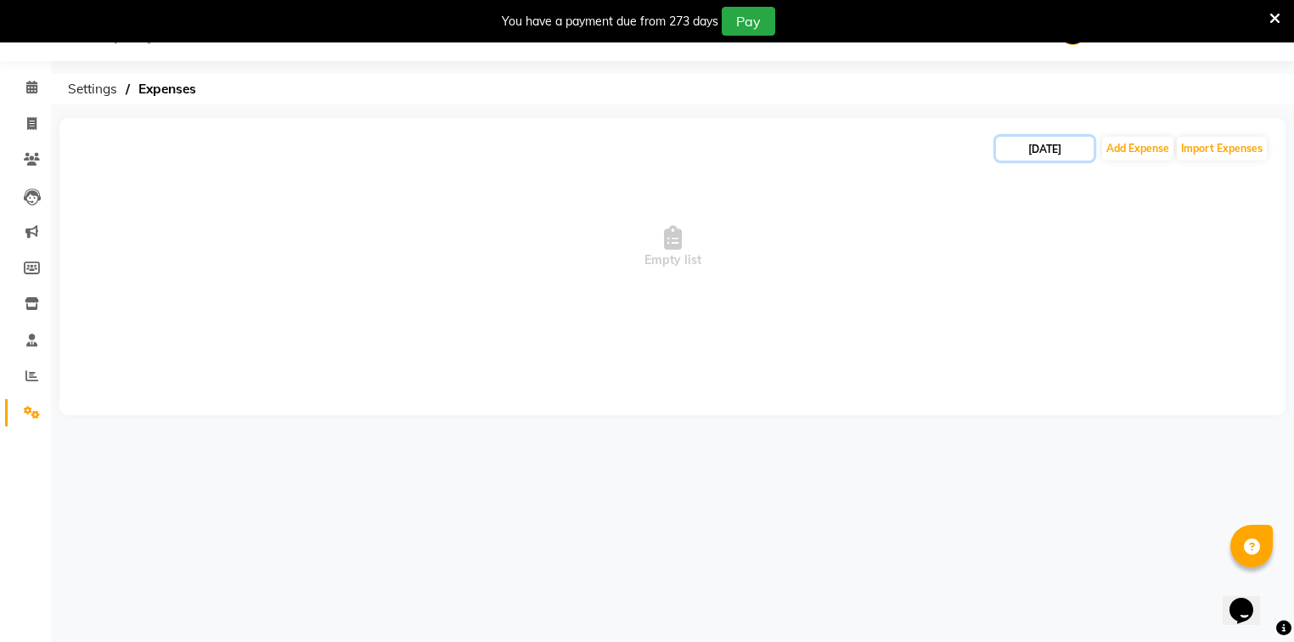
click at [1013, 149] on input "[DATE]" at bounding box center [1045, 149] width 98 height 24
select select "10"
select select "2025"
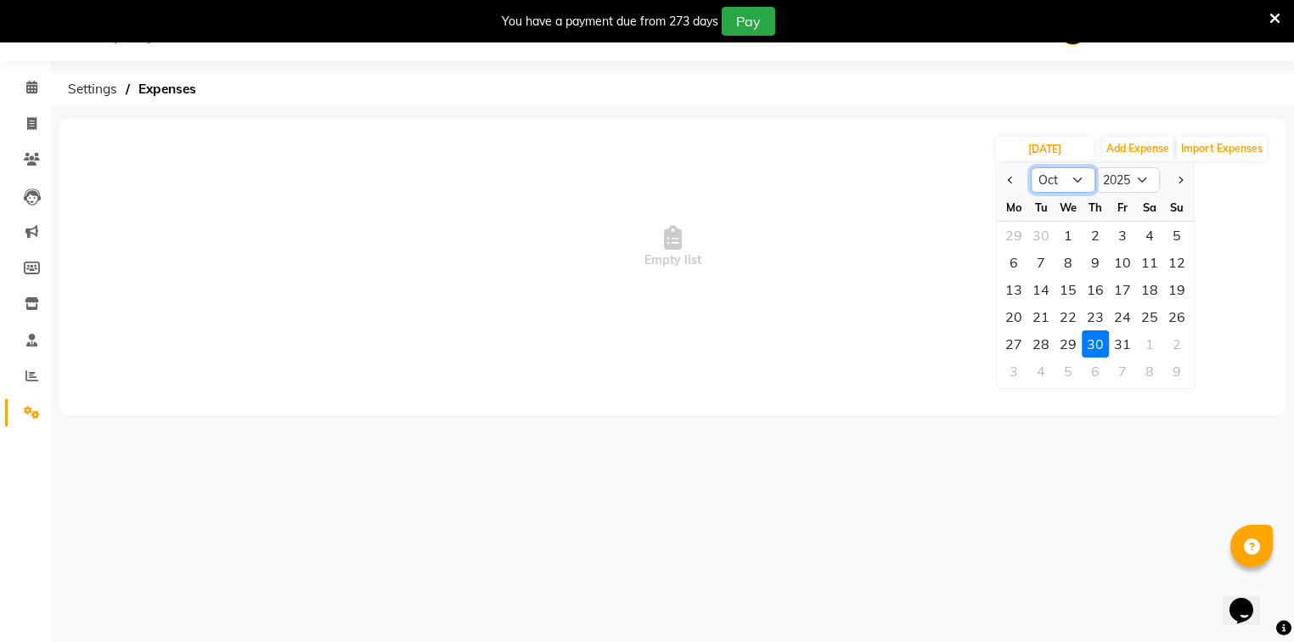
click at [1056, 177] on select "Jan Feb Mar Apr May Jun [DATE] Aug Sep Oct Nov Dec" at bounding box center [1063, 179] width 65 height 25
select select "9"
click at [1031, 167] on select "Jan Feb Mar Apr May Jun [DATE] Aug Sep Oct Nov Dec" at bounding box center [1063, 179] width 65 height 25
click at [1021, 338] on div "29" at bounding box center [1013, 343] width 27 height 27
type input "29-09-2025"
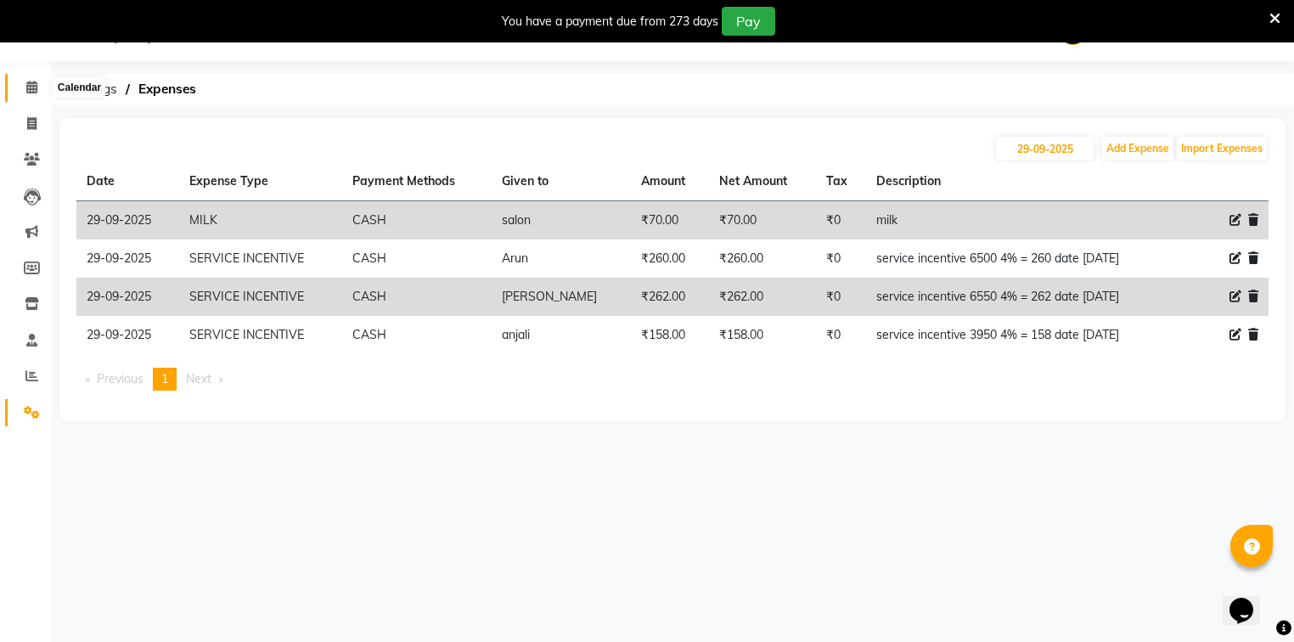
click at [32, 86] on icon at bounding box center [31, 87] width 11 height 13
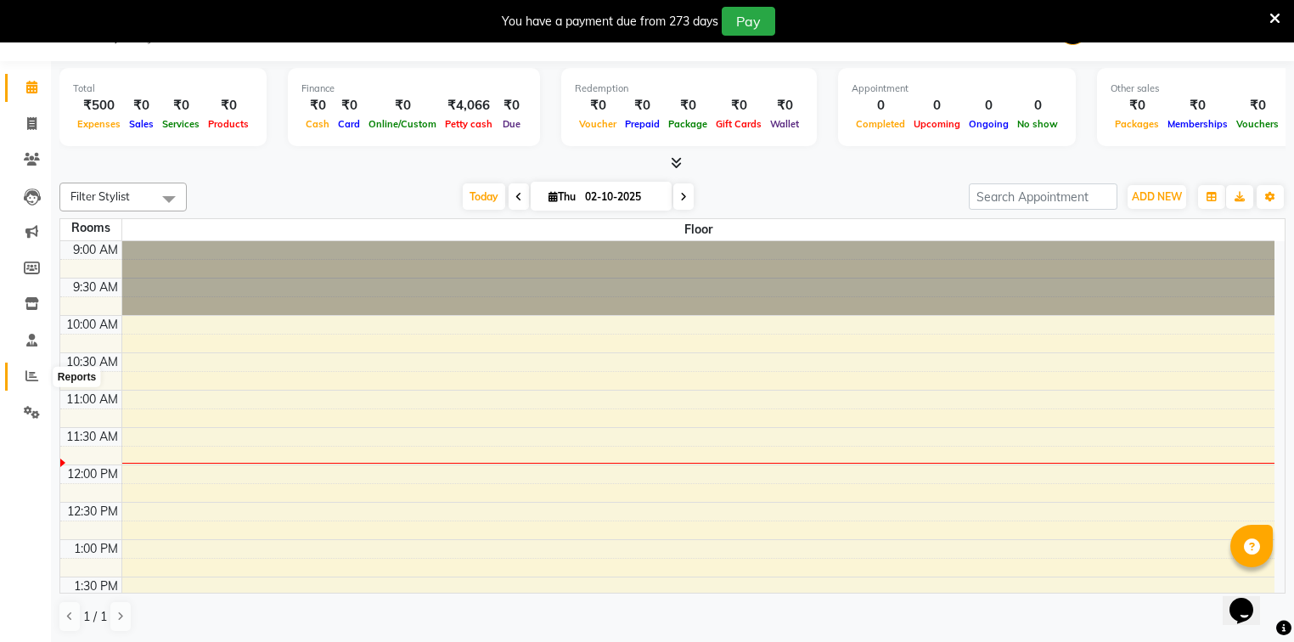
click at [33, 377] on icon at bounding box center [31, 375] width 13 height 13
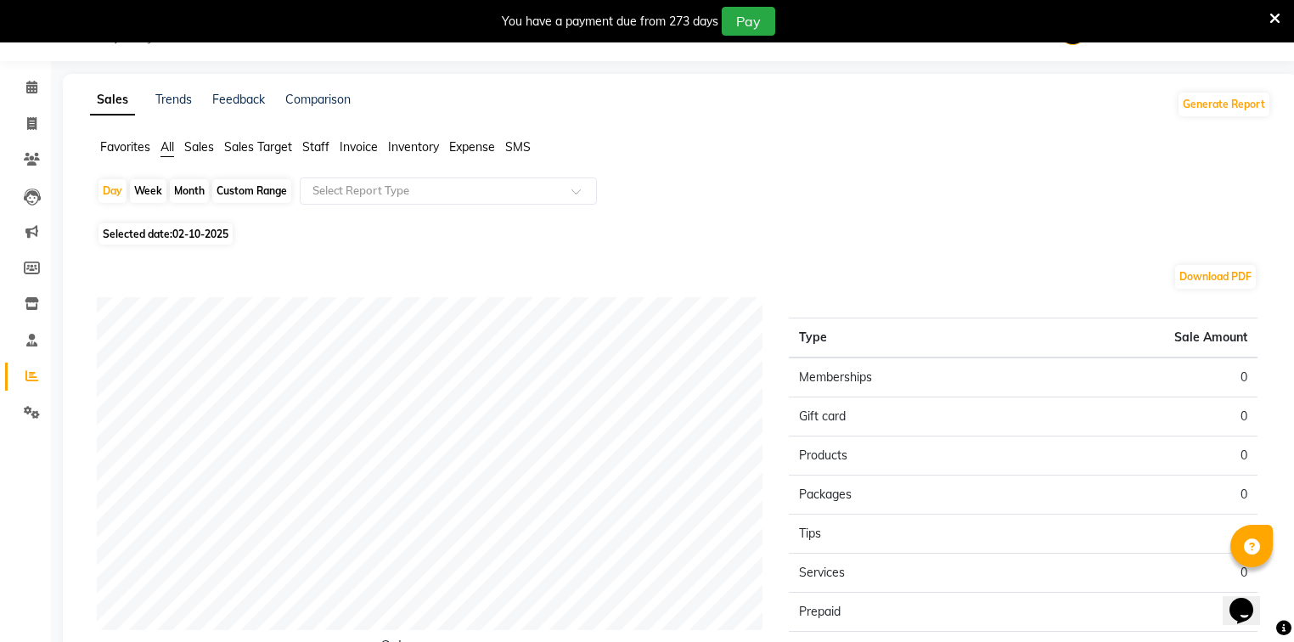
click at [323, 146] on span "Staff" at bounding box center [315, 146] width 27 height 15
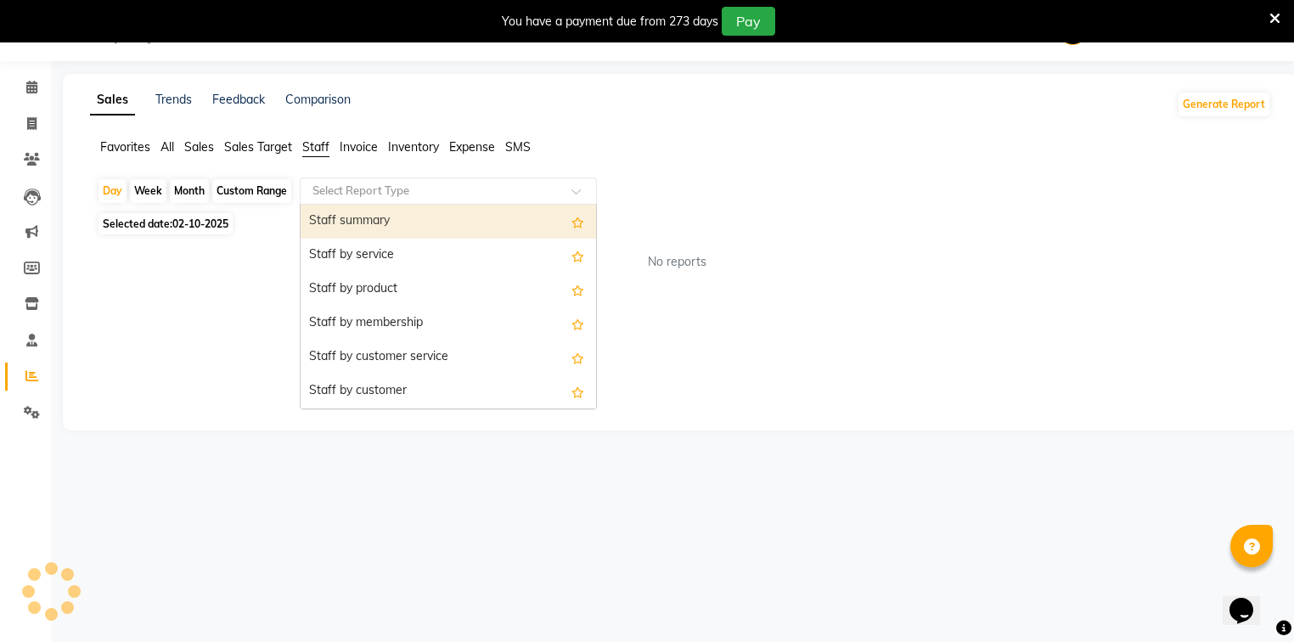
click at [328, 187] on input "text" at bounding box center [431, 191] width 245 height 17
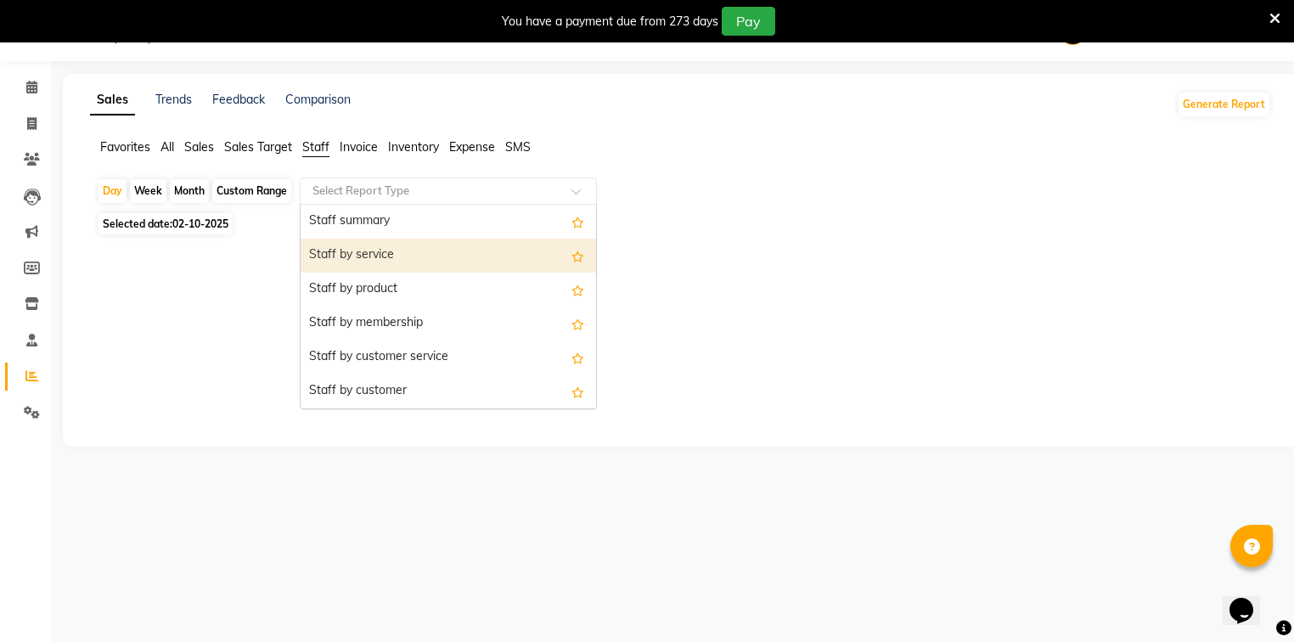
click at [357, 251] on div "Staff by service" at bounding box center [448, 256] width 295 height 34
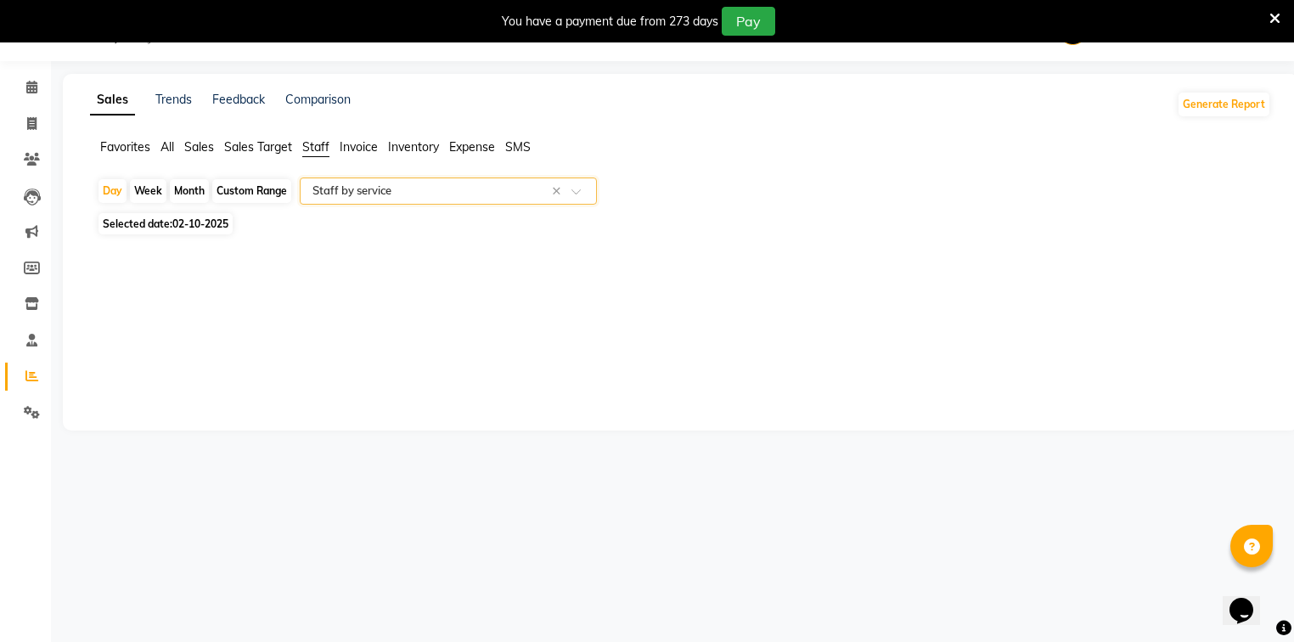
click at [183, 228] on span "02-10-2025" at bounding box center [200, 223] width 56 height 13
select select "10"
select select "2025"
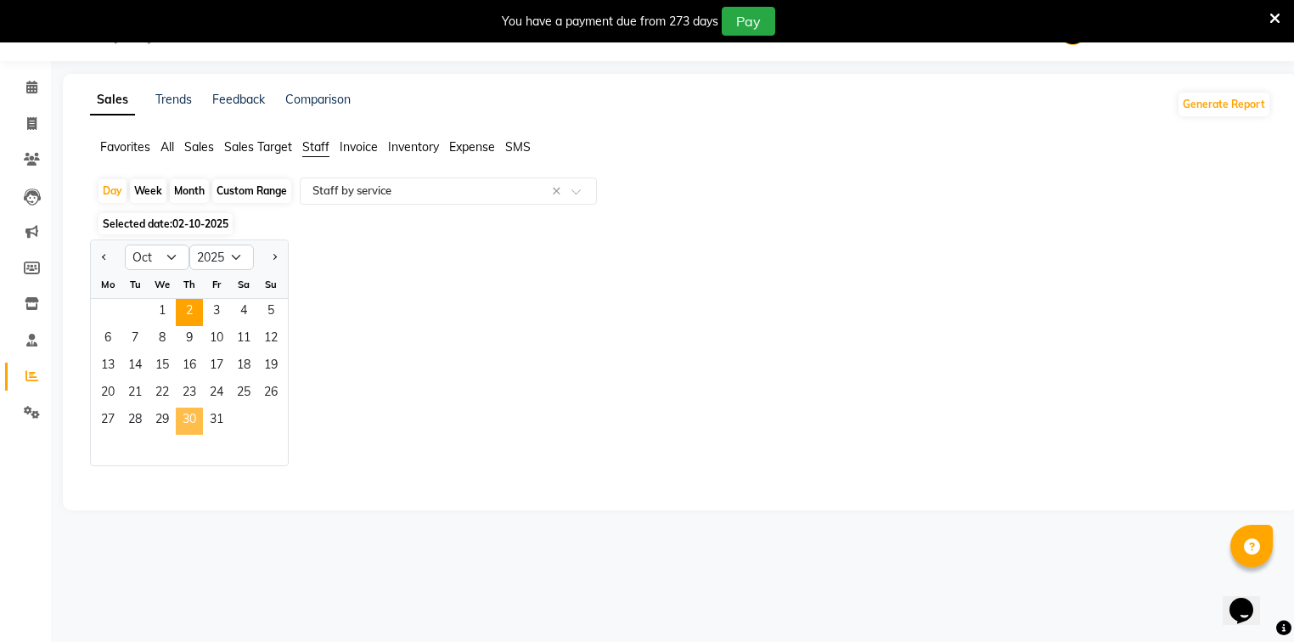
click at [188, 425] on span "30" at bounding box center [189, 421] width 27 height 27
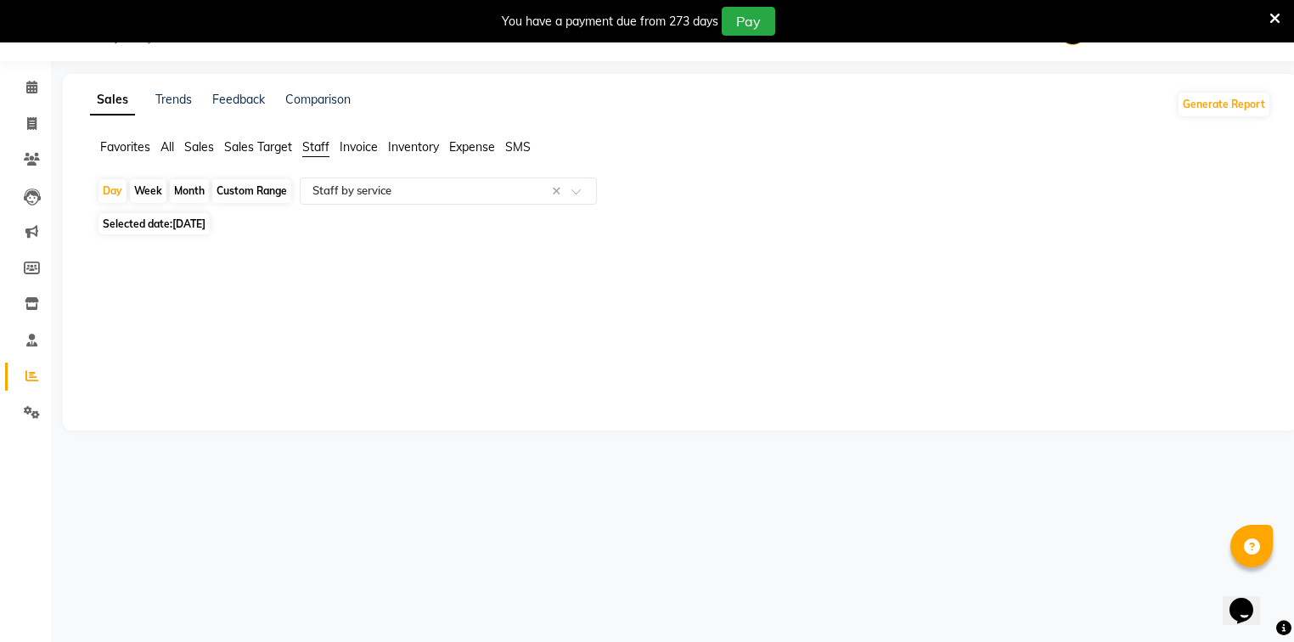
click at [177, 223] on span "[DATE]" at bounding box center [188, 223] width 33 height 13
select select "10"
select select "2025"
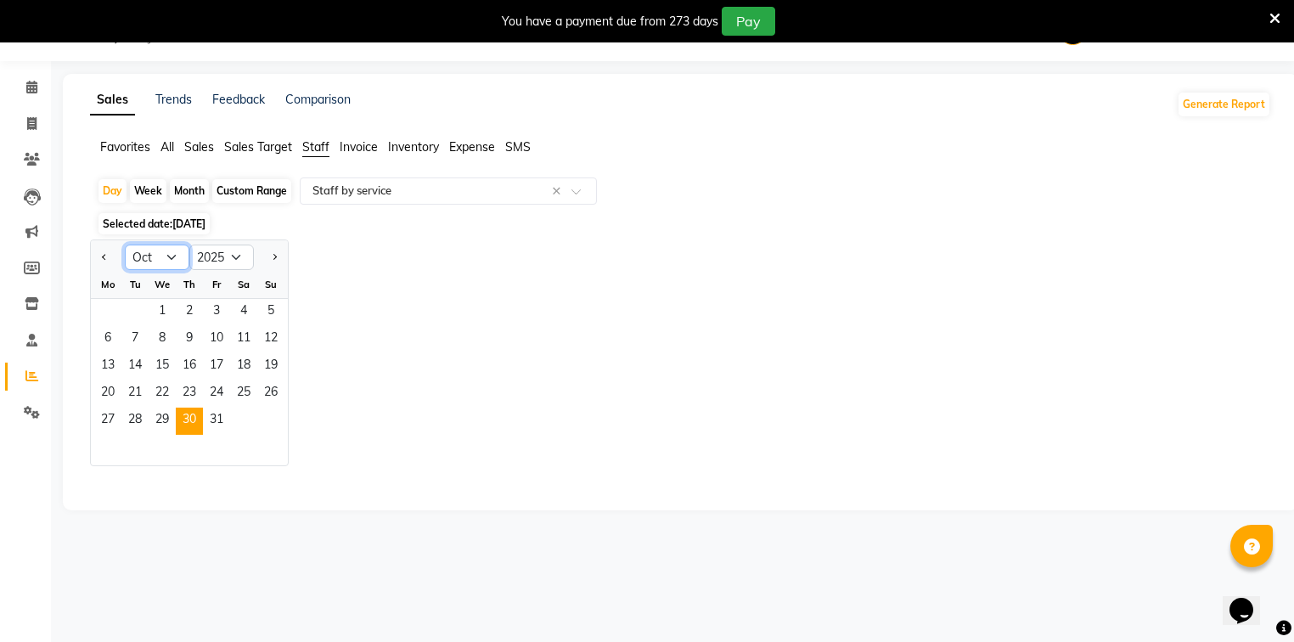
click at [168, 257] on select "Jan Feb Mar Apr May Jun [DATE] Aug Sep Oct Nov Dec" at bounding box center [157, 257] width 65 height 25
select select "9"
click at [125, 245] on select "Jan Feb Mar Apr May Jun [DATE] Aug Sep Oct Nov Dec" at bounding box center [157, 257] width 65 height 25
click at [135, 419] on span "30" at bounding box center [134, 421] width 27 height 27
select select "full_report"
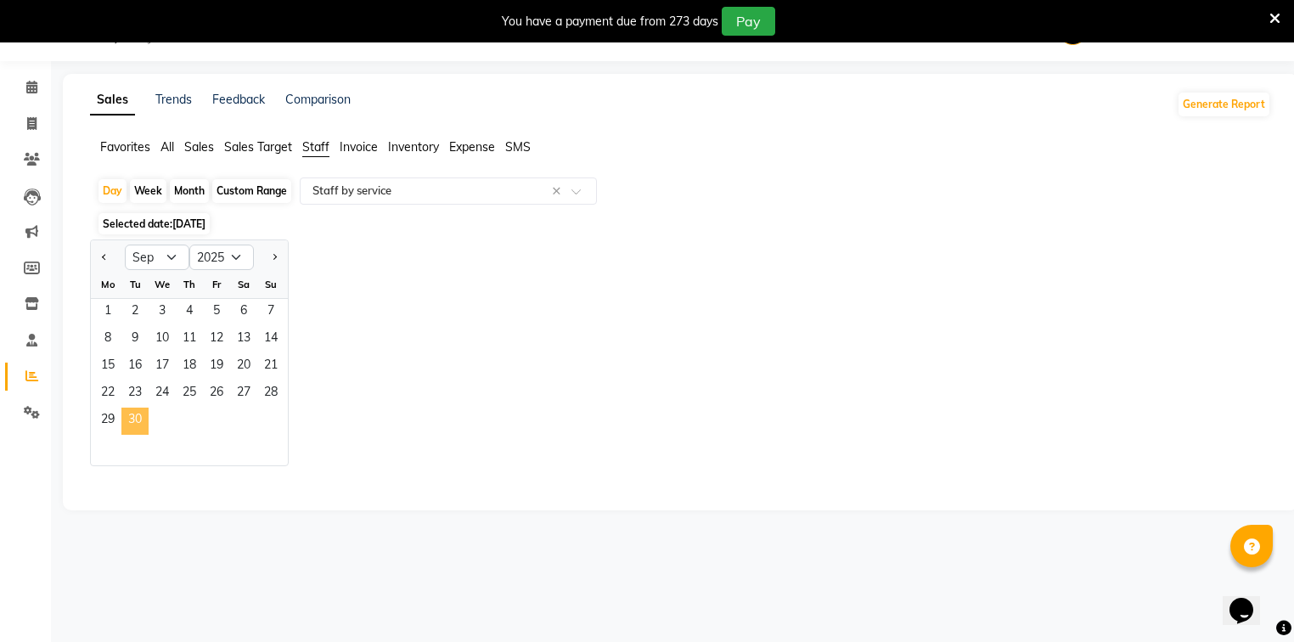
select select "pdf"
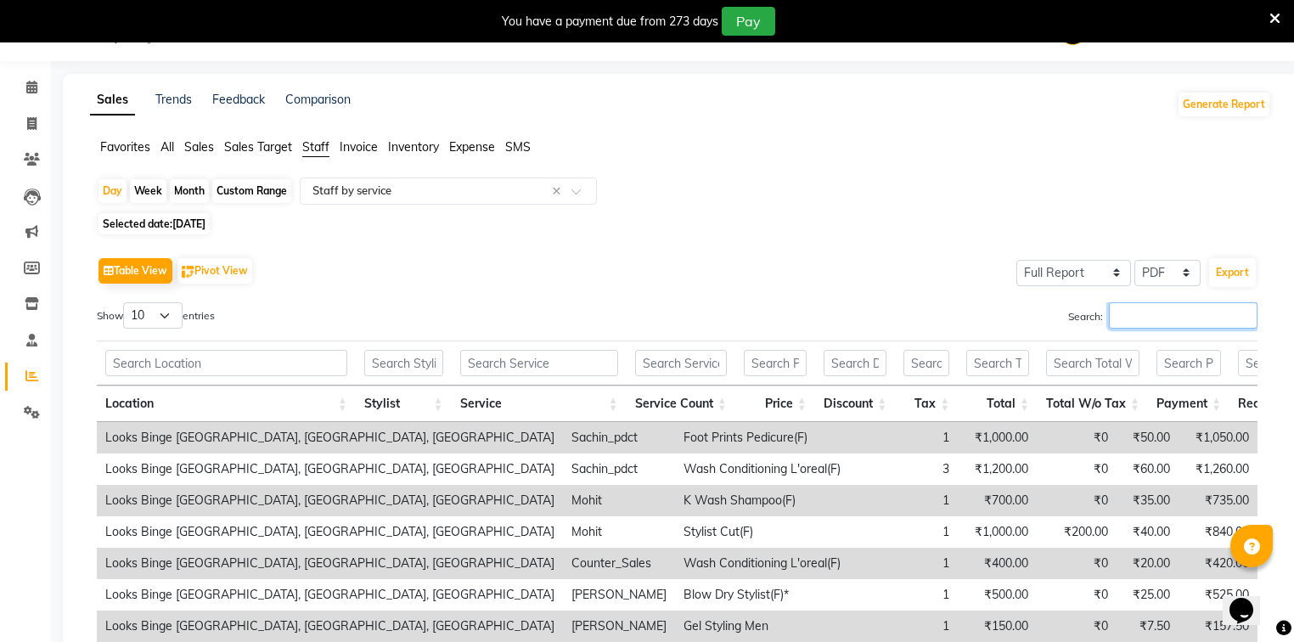
click at [1193, 322] on input "Search:" at bounding box center [1183, 315] width 149 height 26
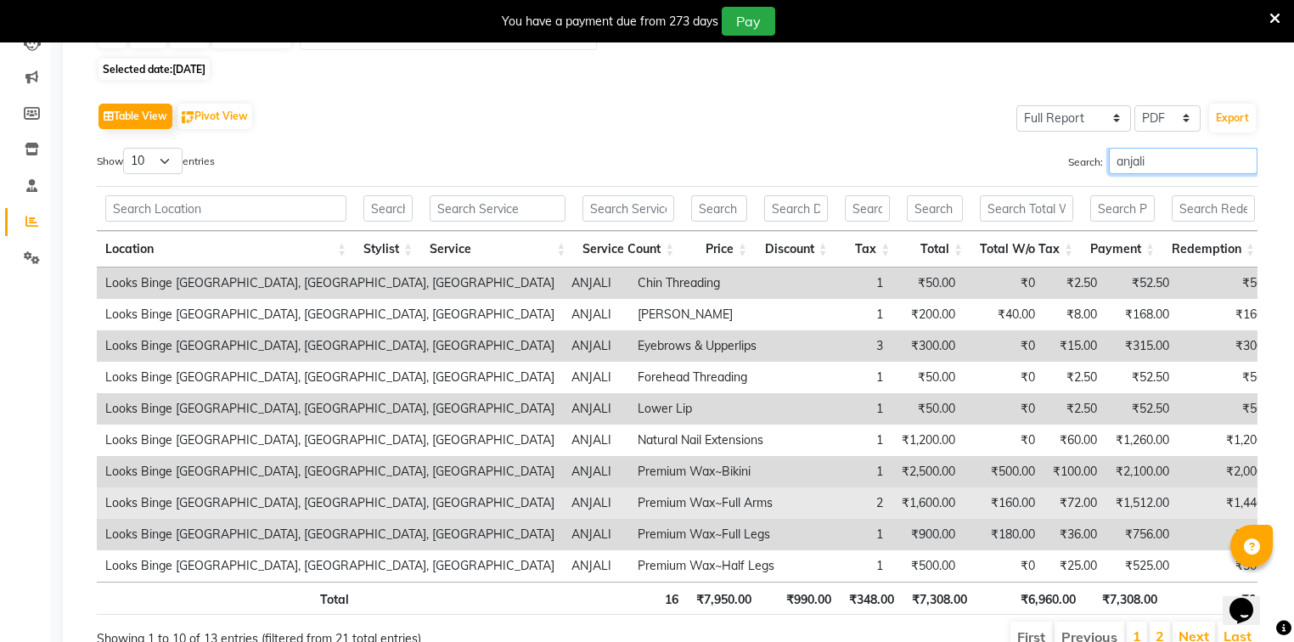
scroll to position [284, 0]
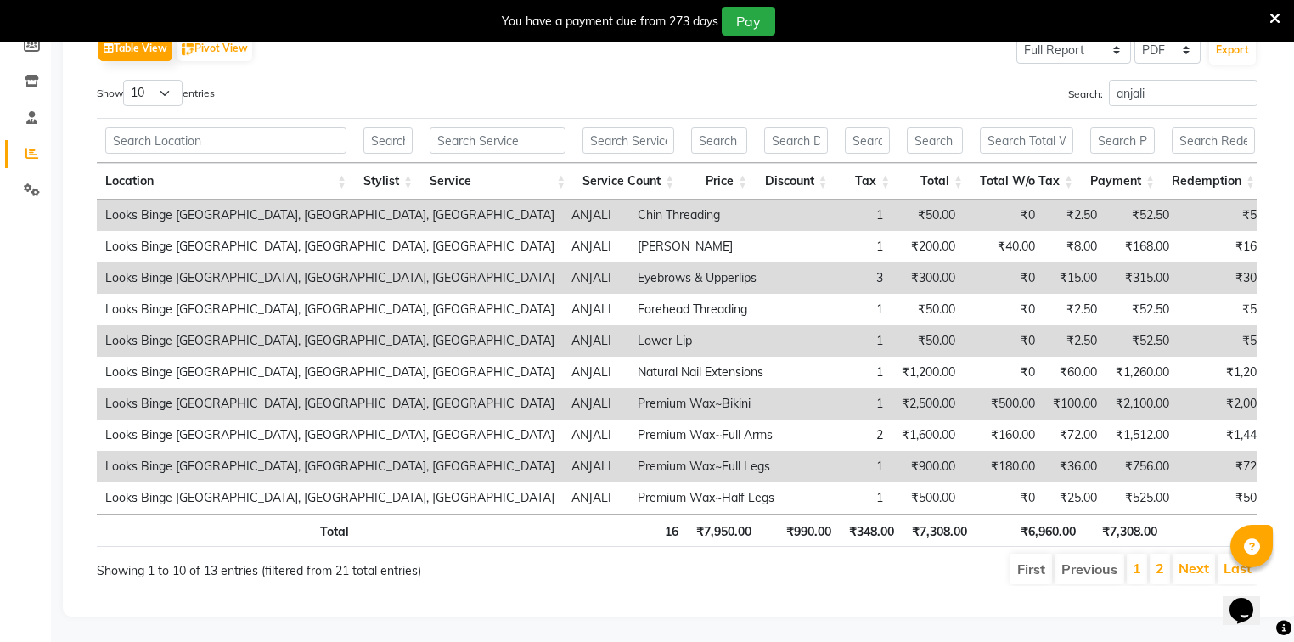
click at [1076, 514] on th "₹6,960.00" at bounding box center [1030, 530] width 109 height 33
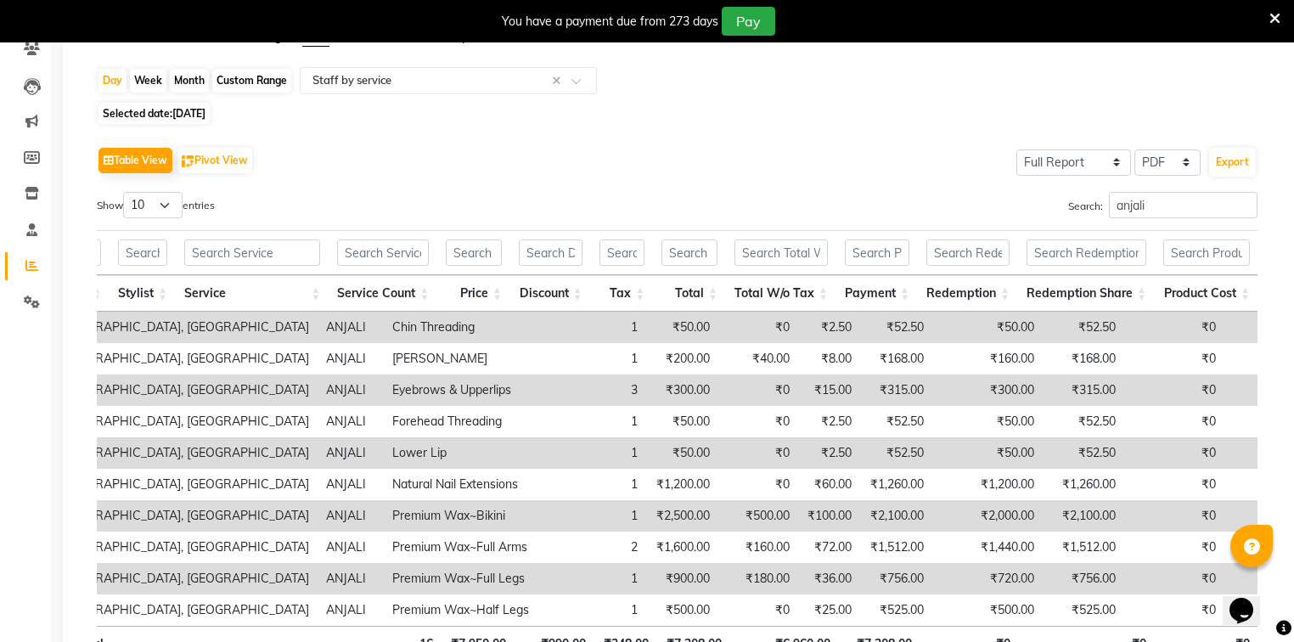
scroll to position [12, 0]
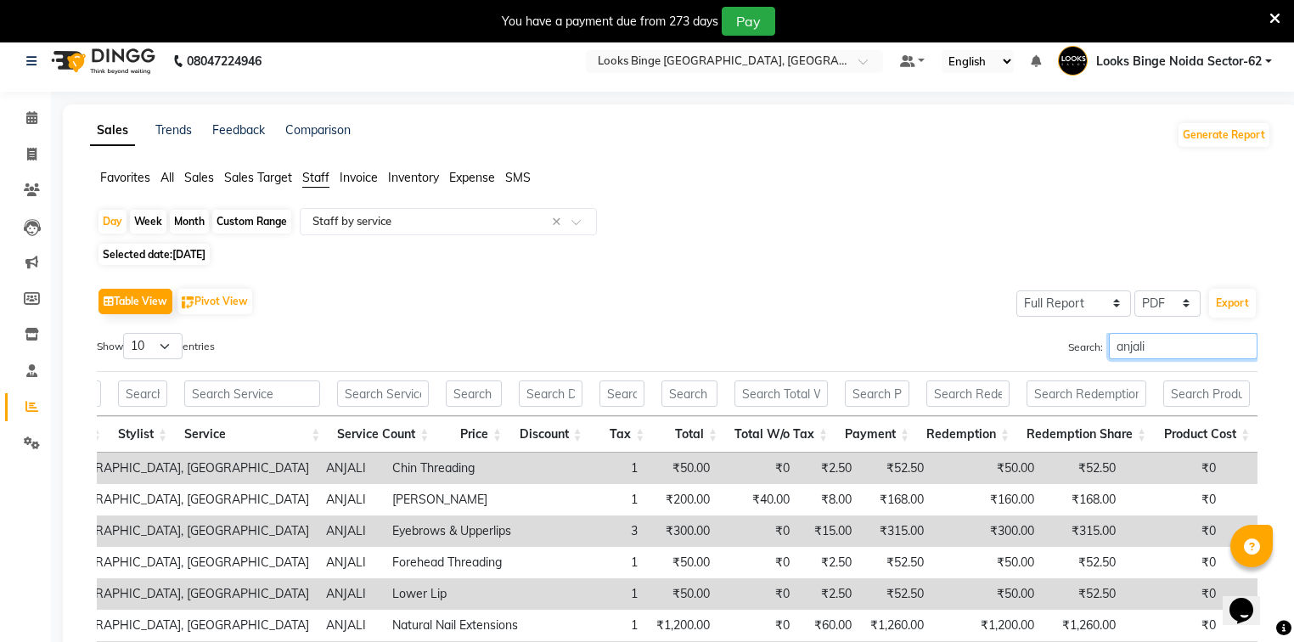
click at [1149, 345] on input "anjali" at bounding box center [1183, 346] width 149 height 26
type input "a"
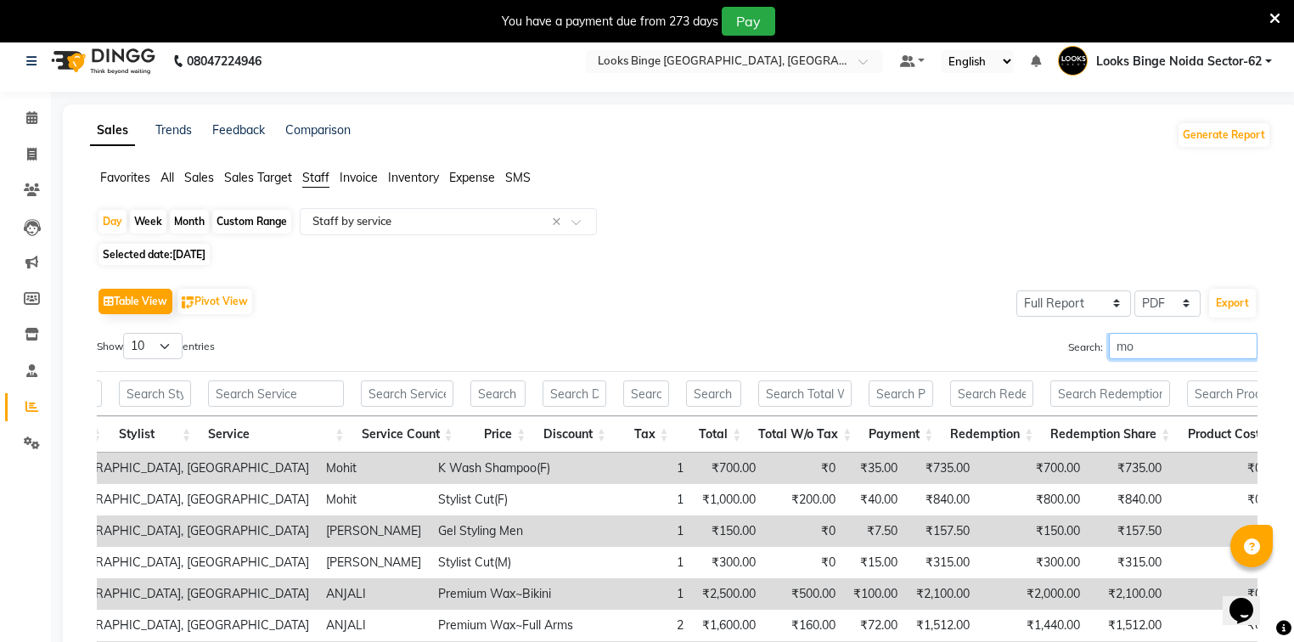
scroll to position [0, 215]
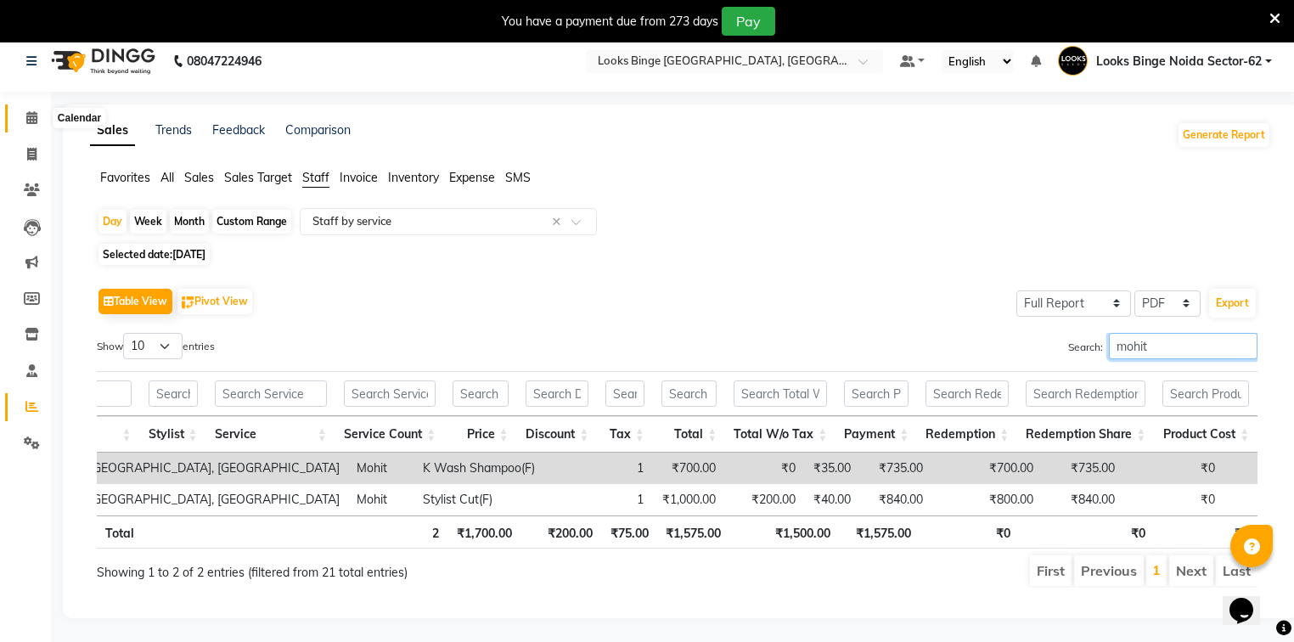
type input "mohit"
click at [37, 110] on span at bounding box center [32, 119] width 30 height 20
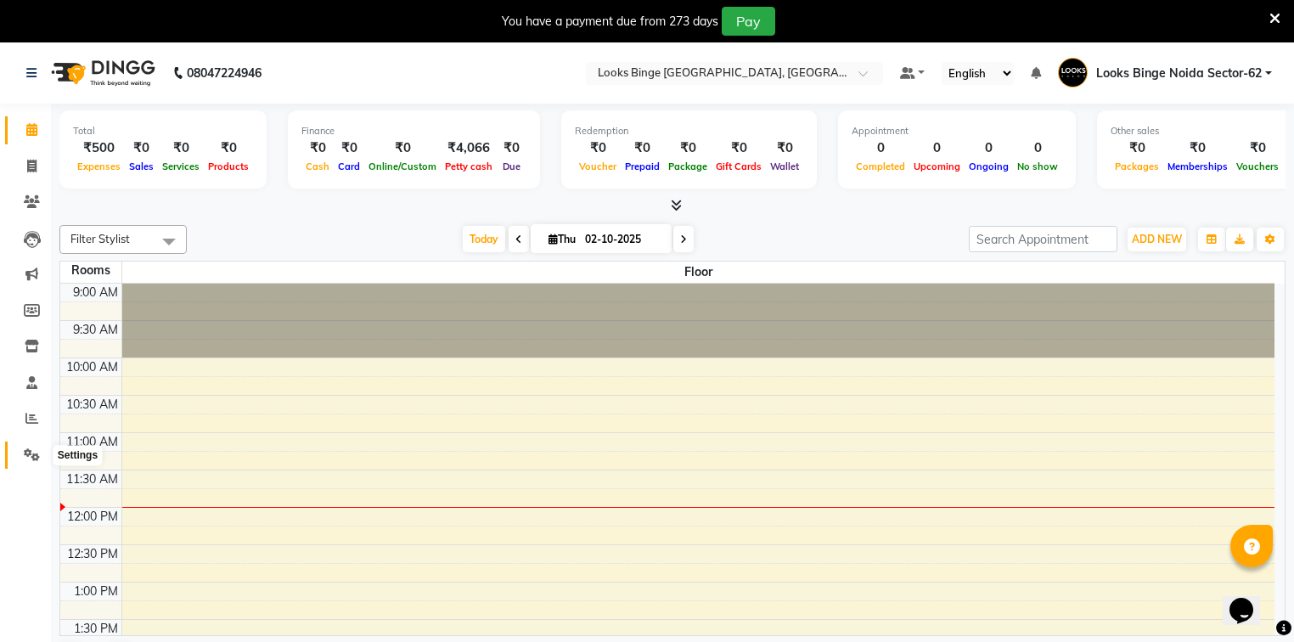
click at [34, 451] on icon at bounding box center [32, 454] width 16 height 13
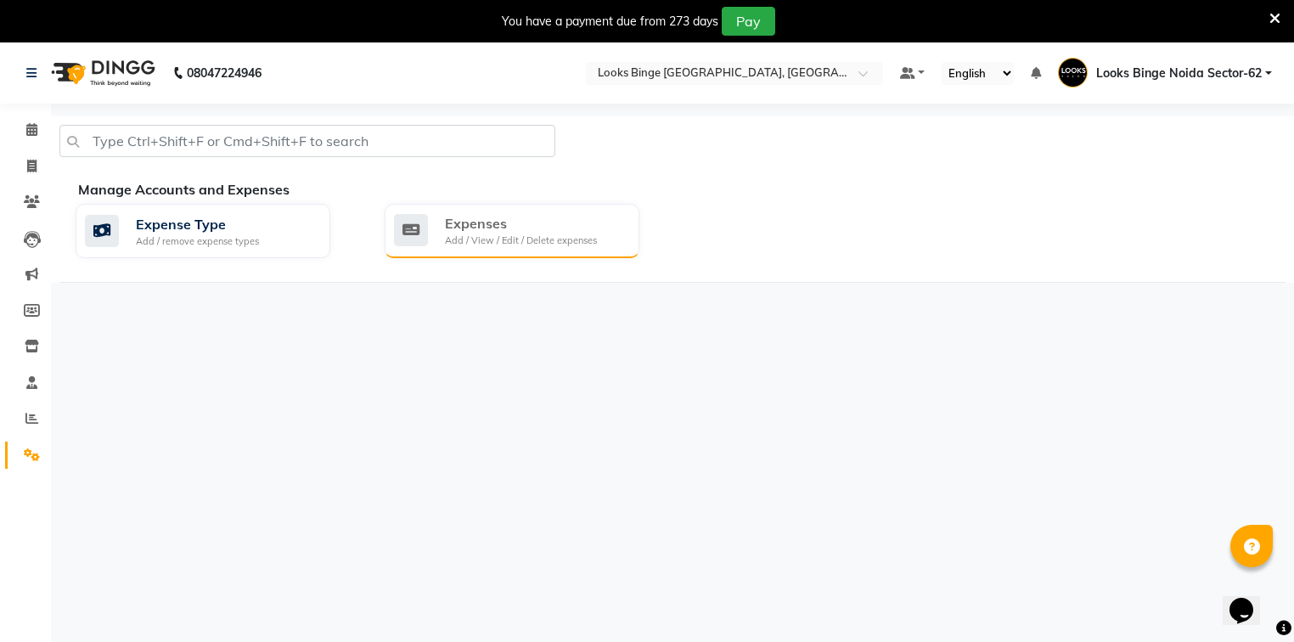
click at [508, 239] on div "Add / View / Edit / Delete expenses" at bounding box center [521, 240] width 152 height 14
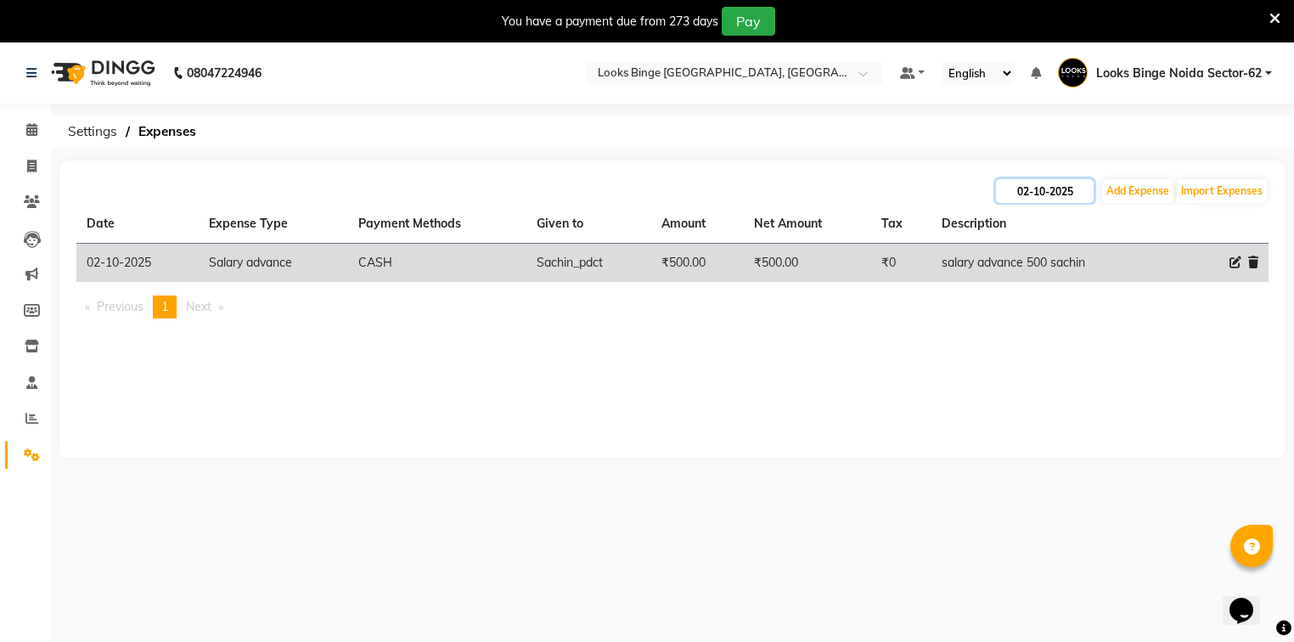
click at [1015, 188] on input "02-10-2025" at bounding box center [1045, 191] width 98 height 24
select select "10"
select select "2025"
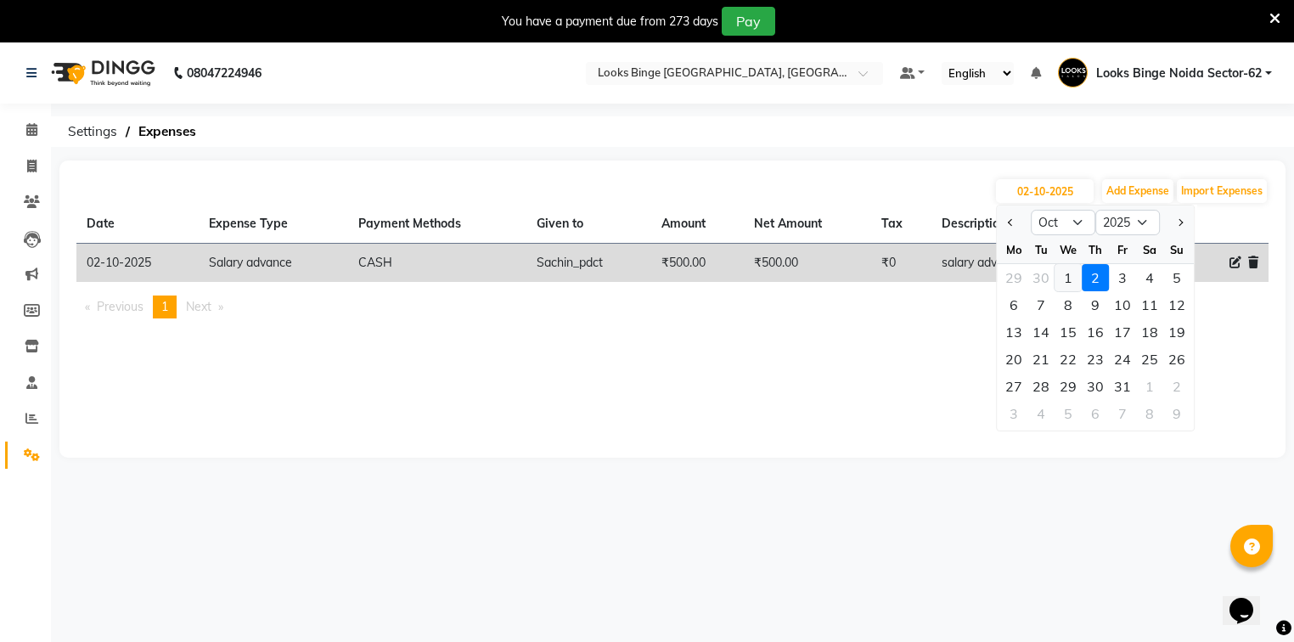
click at [1066, 273] on div "1" at bounding box center [1068, 277] width 27 height 27
type input "01-10-2025"
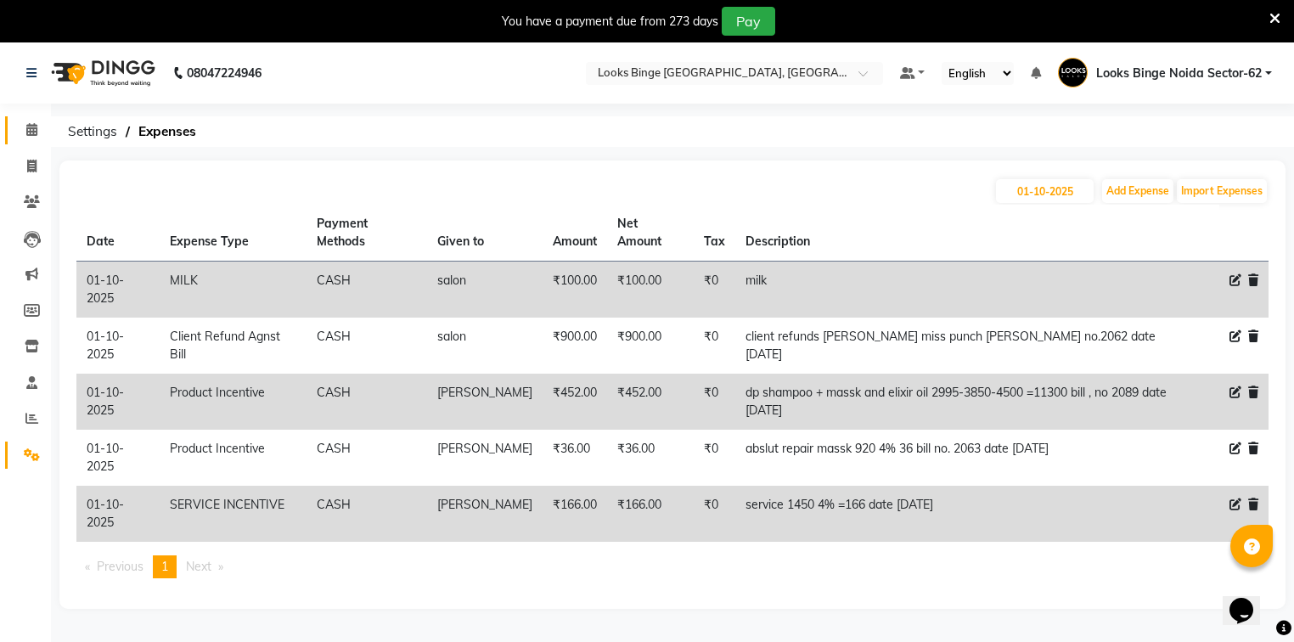
click at [32, 119] on link "Calendar" at bounding box center [25, 130] width 41 height 28
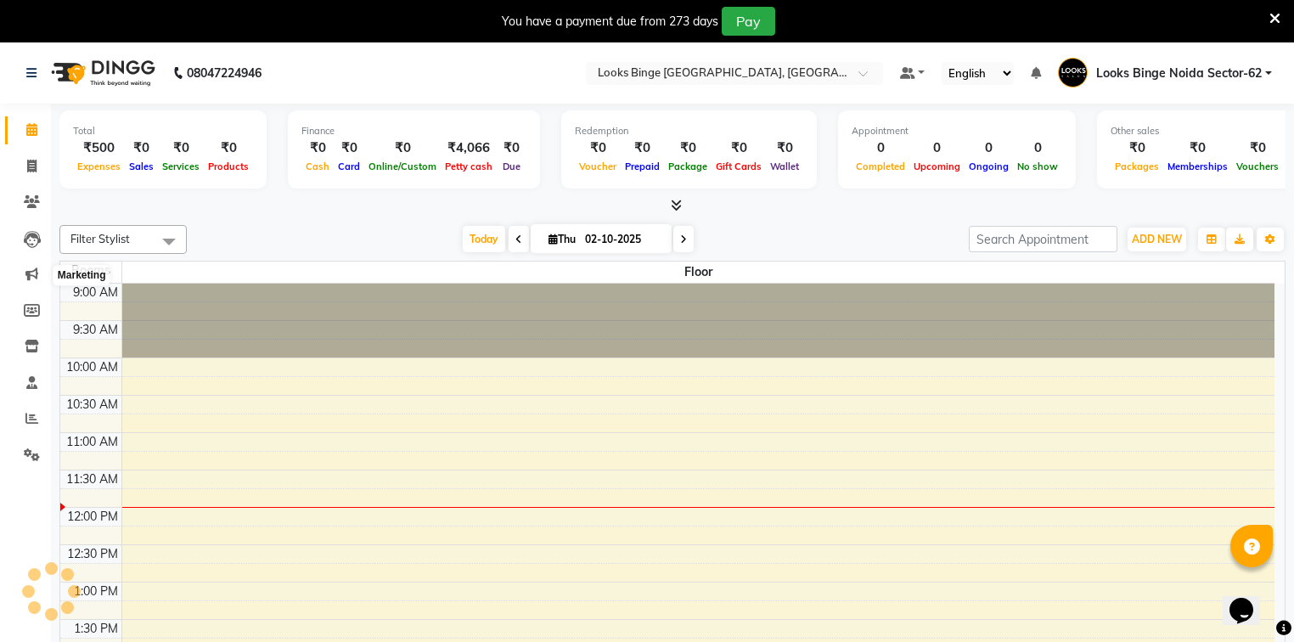
scroll to position [223, 0]
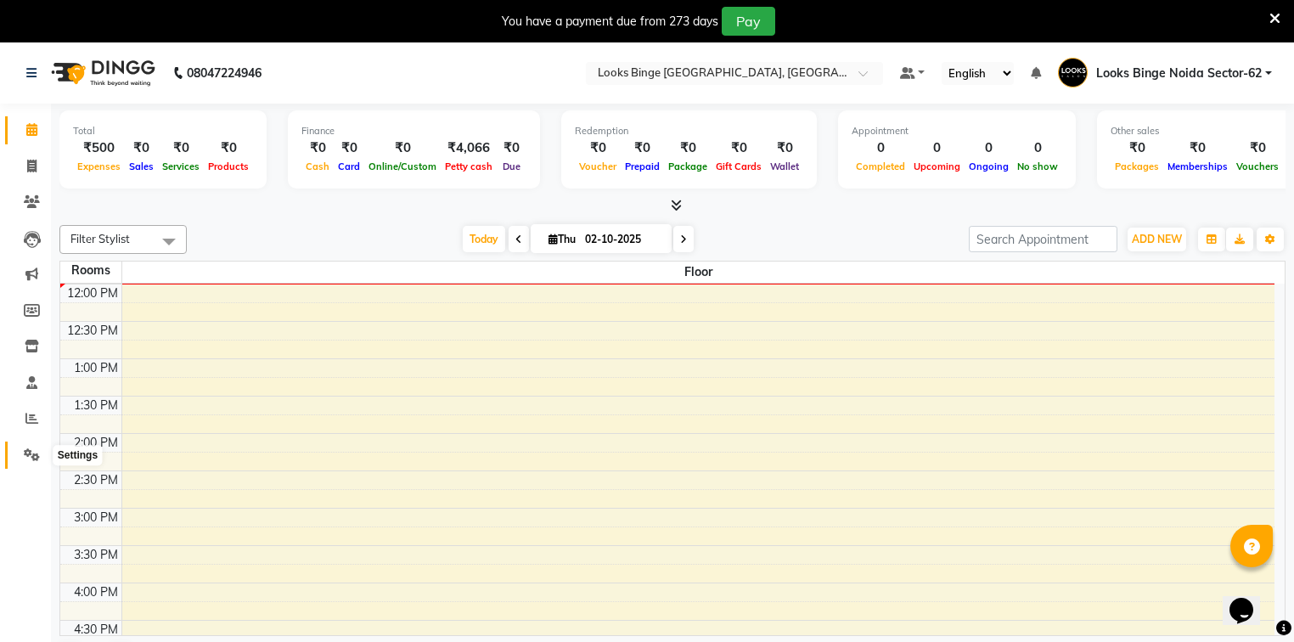
click at [31, 457] on icon at bounding box center [32, 454] width 16 height 13
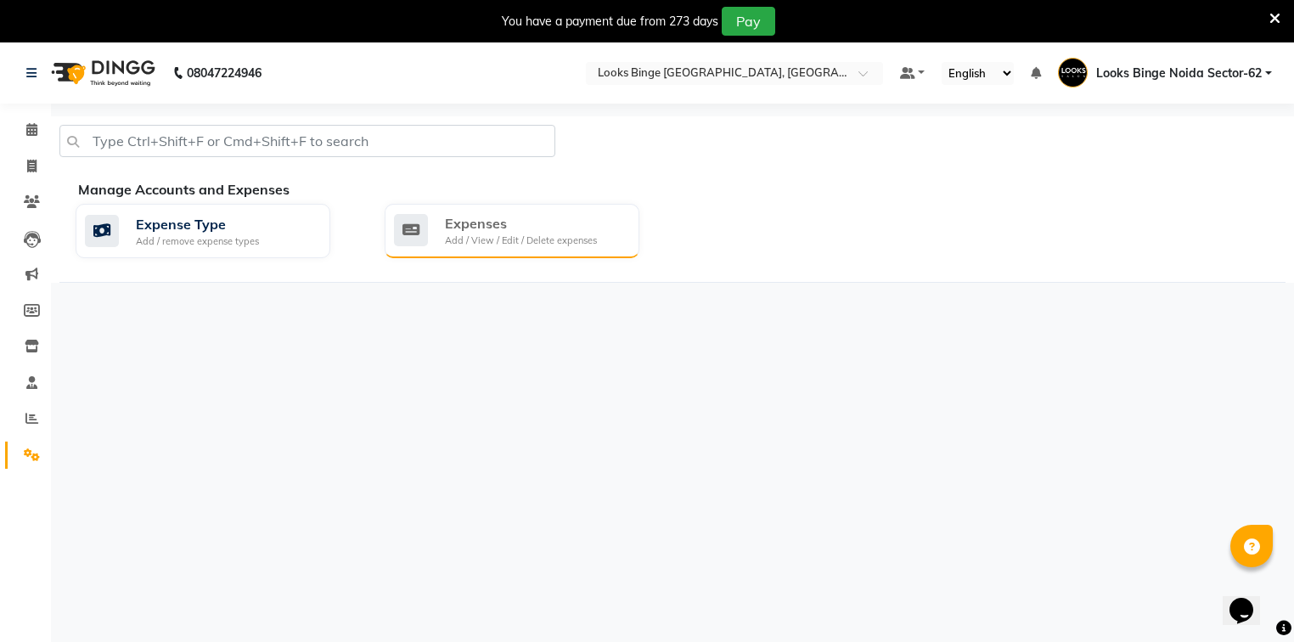
click at [481, 236] on div "Add / View / Edit / Delete expenses" at bounding box center [521, 240] width 152 height 14
